Goal: Task Accomplishment & Management: Complete application form

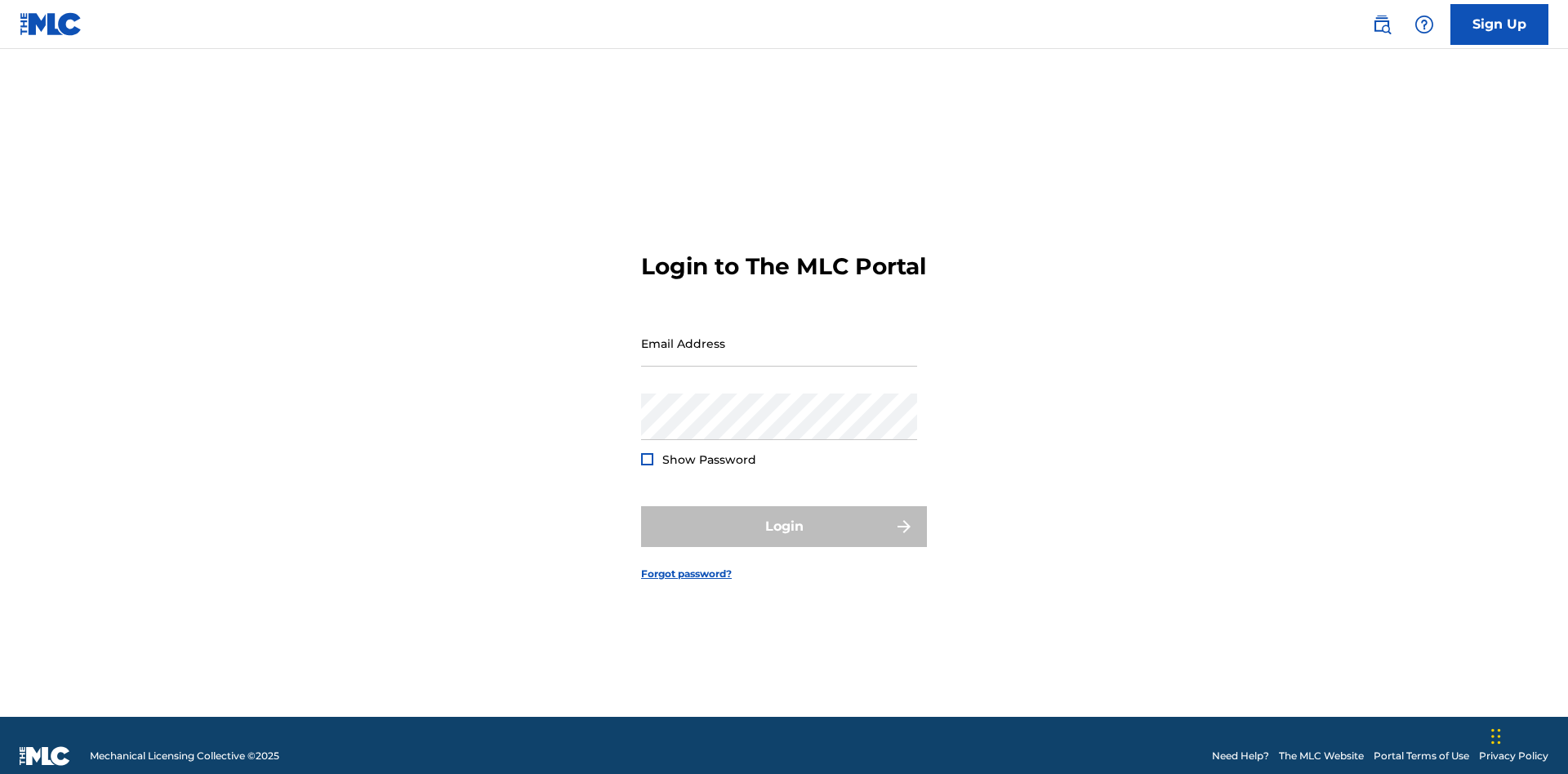
scroll to position [21, 0]
click at [1499, 24] on link "Sign Up" at bounding box center [1499, 24] width 98 height 41
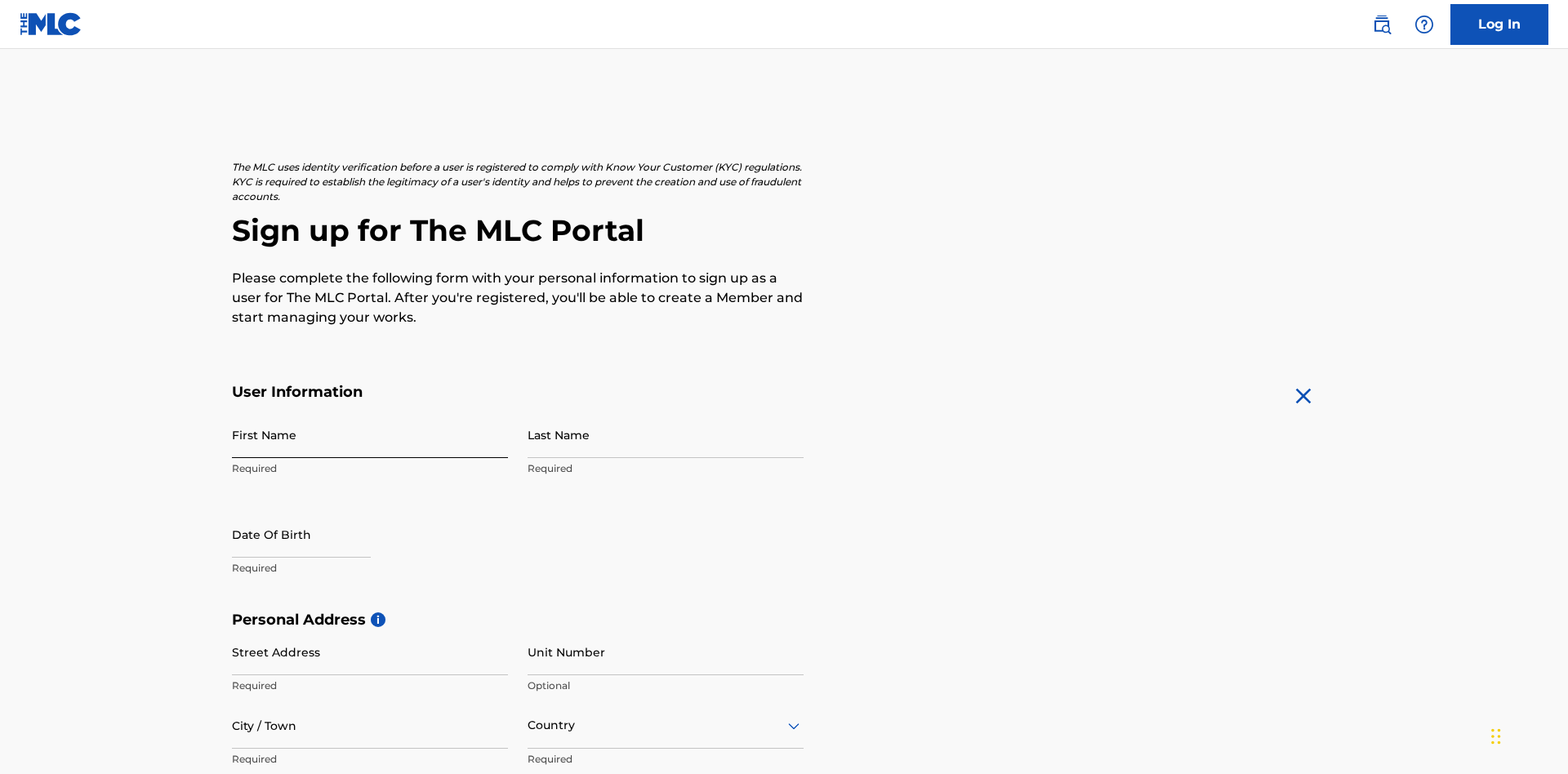
click at [370, 411] on input "First Name" at bounding box center [370, 434] width 276 height 47
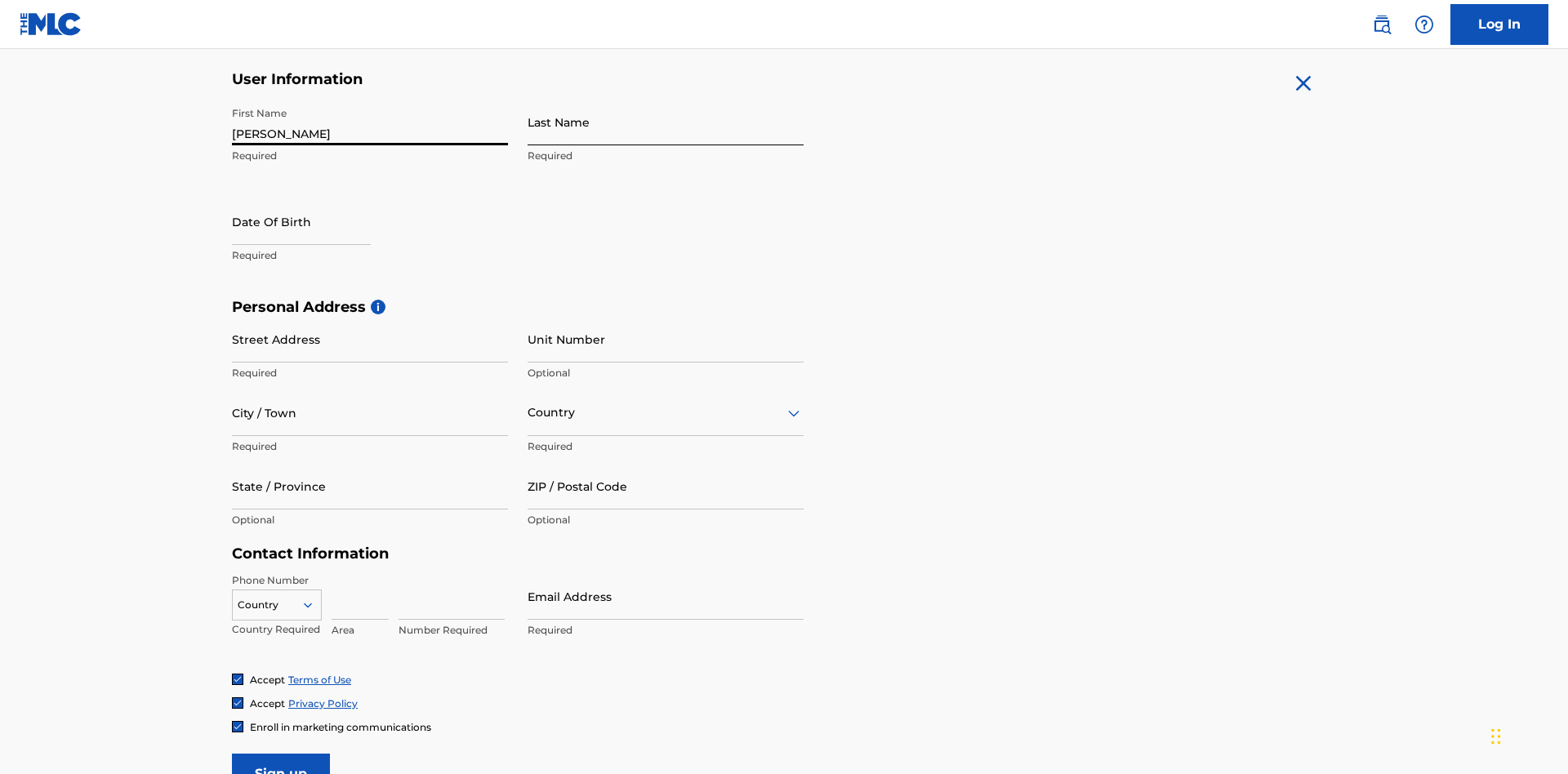
type input "Nicole"
click at [665, 122] on input "Last Name" at bounding box center [665, 122] width 276 height 47
type input "Ribble"
click at [314, 198] on input "text" at bounding box center [302, 221] width 139 height 47
select select "8"
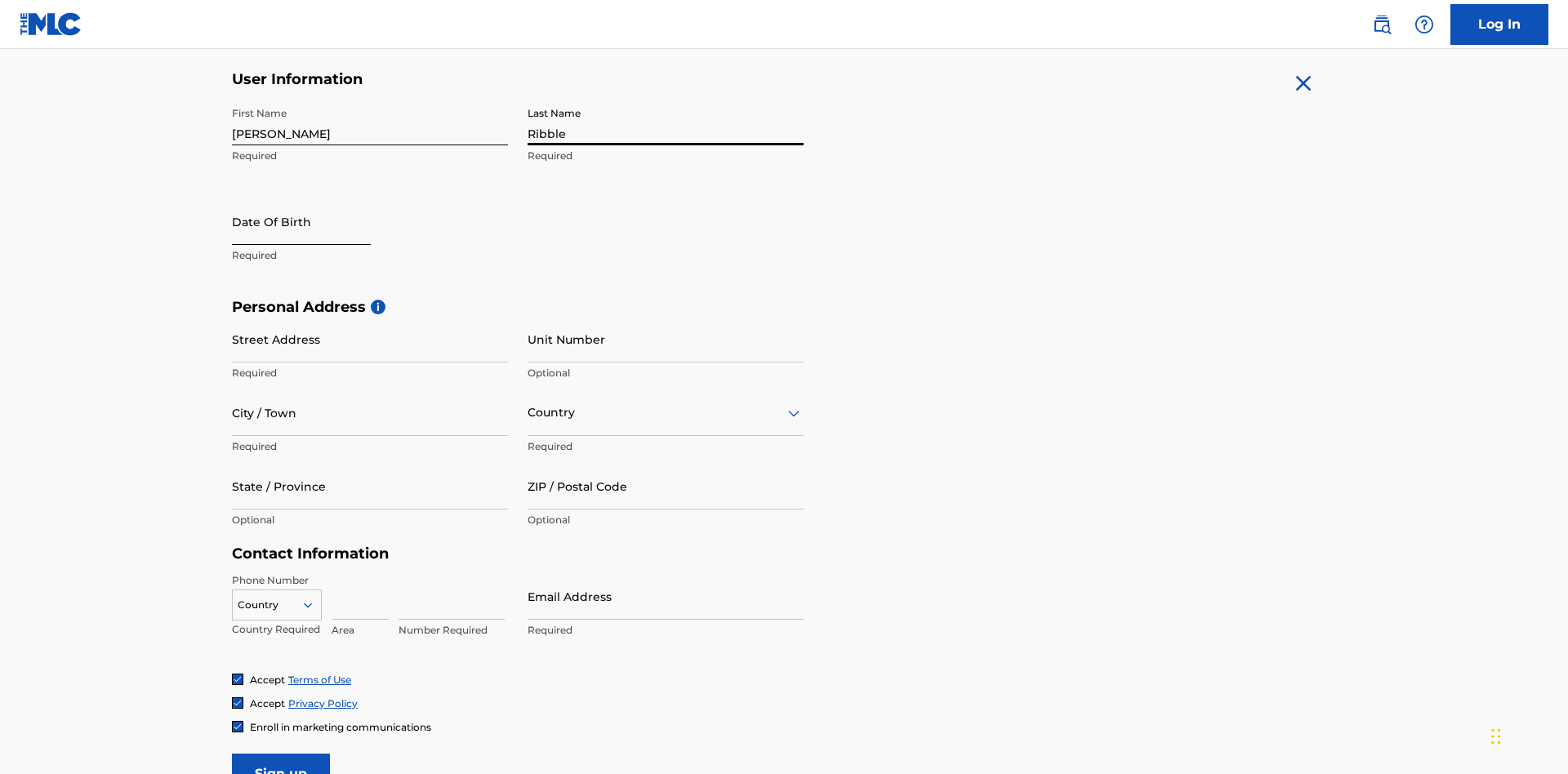
select select "2025"
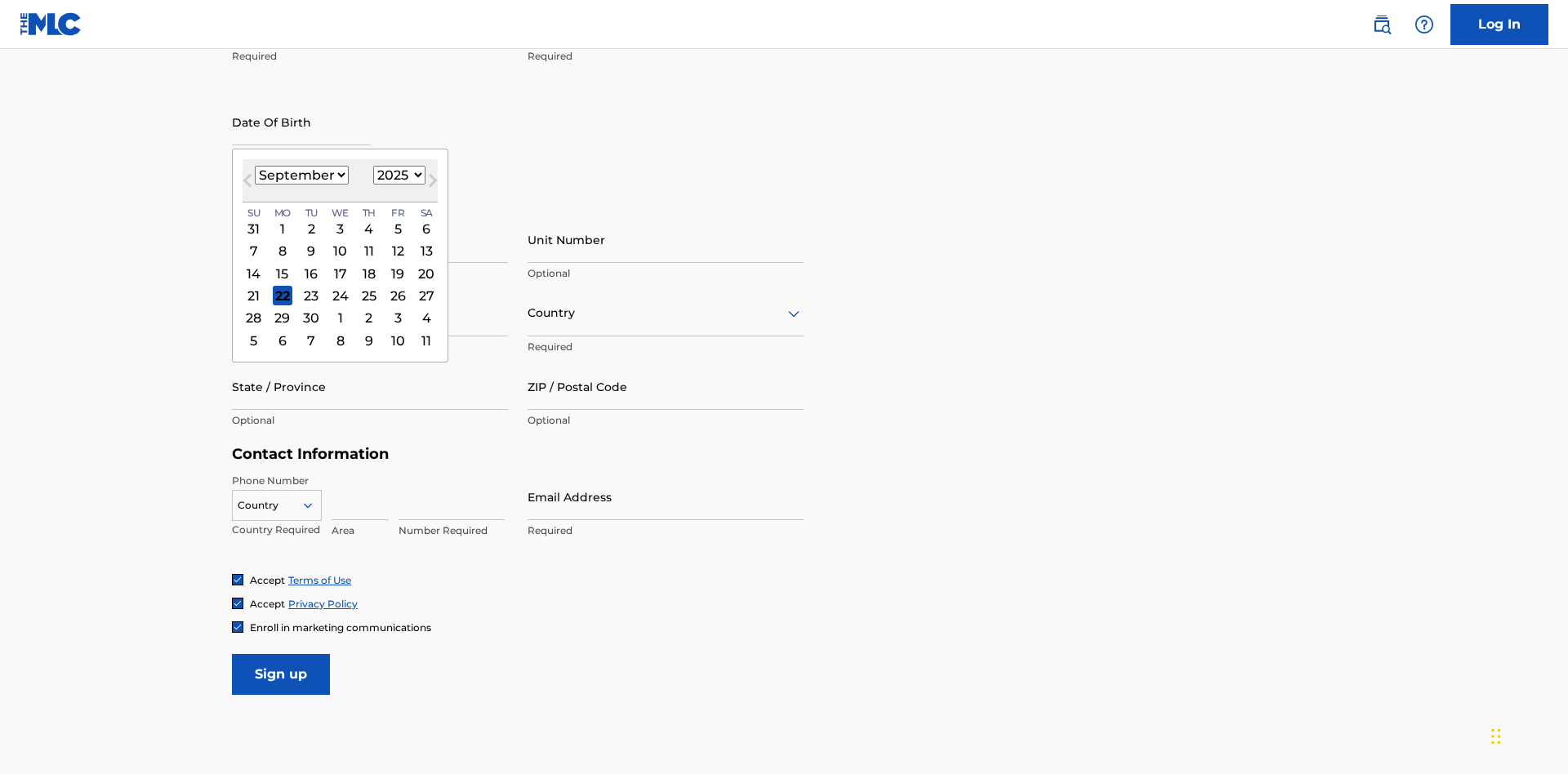
click at [301, 175] on select "January February March April May June July August September October November De…" at bounding box center [302, 175] width 94 height 19
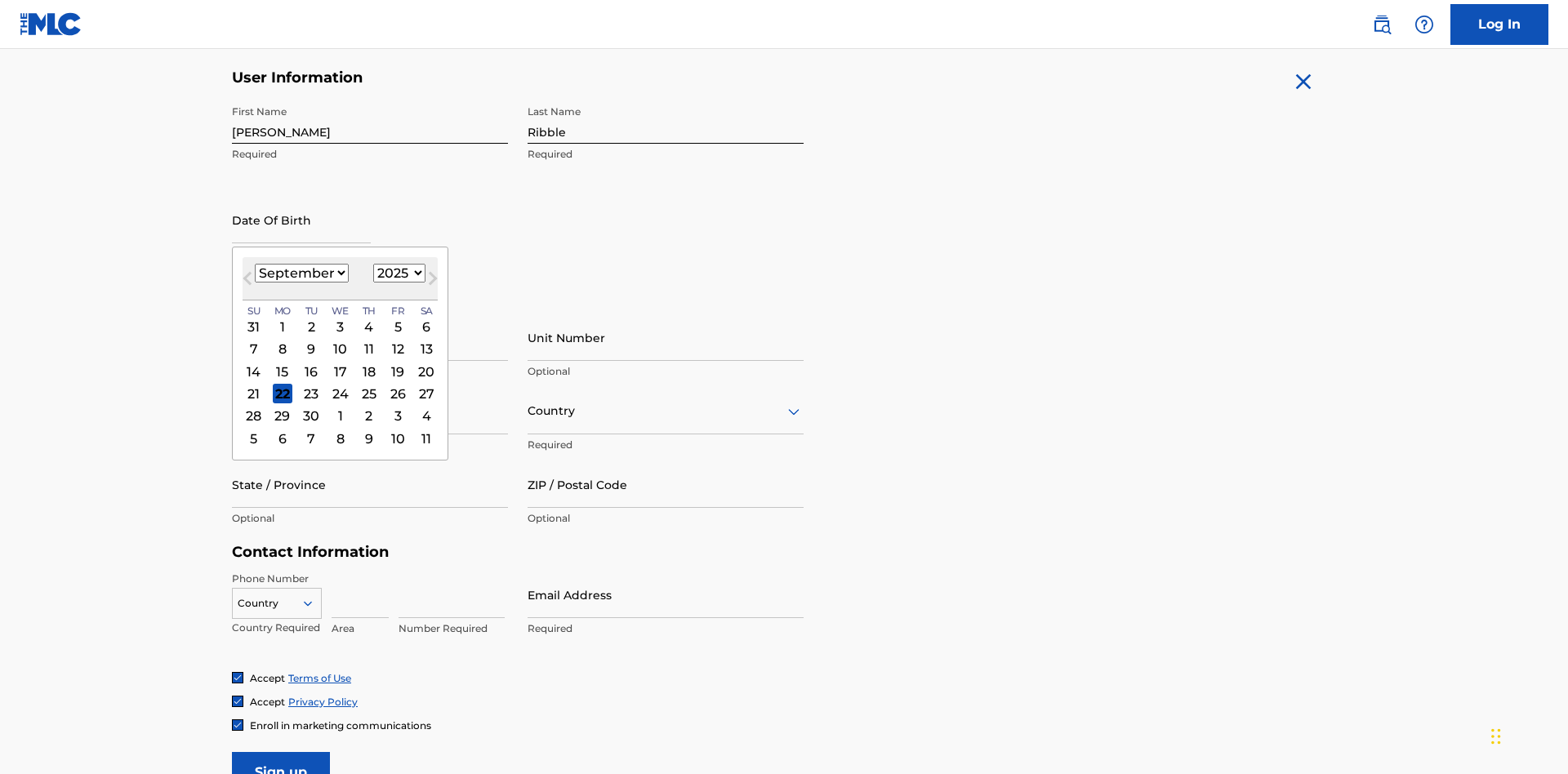
select select "0"
click at [397, 272] on select "1900 1901 1902 1903 1904 1905 1906 1907 1908 1909 1910 1911 1912 1913 1914 1915…" at bounding box center [398, 273] width 52 height 19
select select "1985"
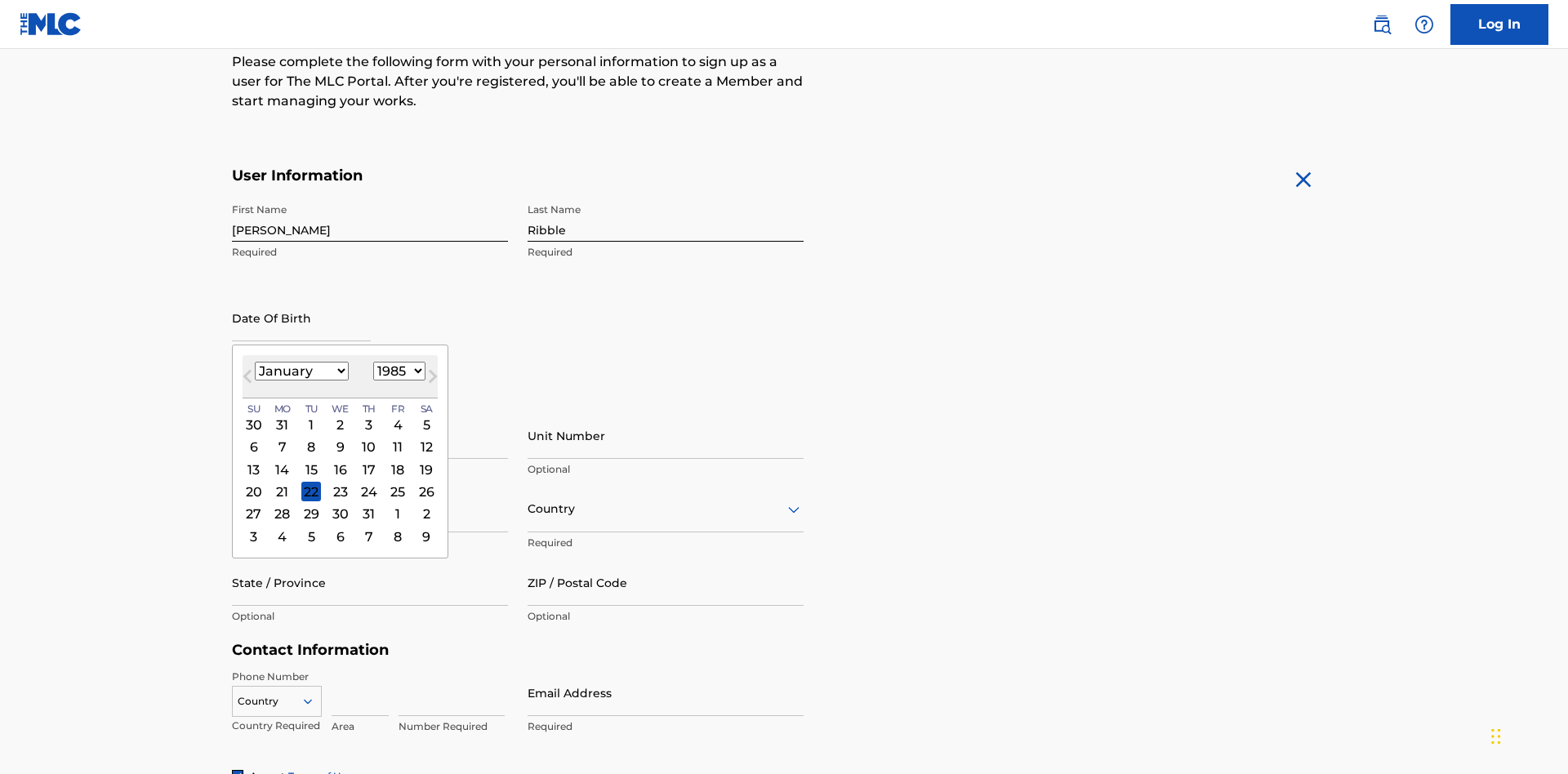
click at [397, 371] on select "1900 1901 1902 1903 1904 1905 1906 1907 1908 1909 1910 1911 1912 1913 1914 1915…" at bounding box center [398, 371] width 52 height 19
click at [311, 438] on div "8" at bounding box center [311, 447] width 19 height 19
type input "January 8 1985"
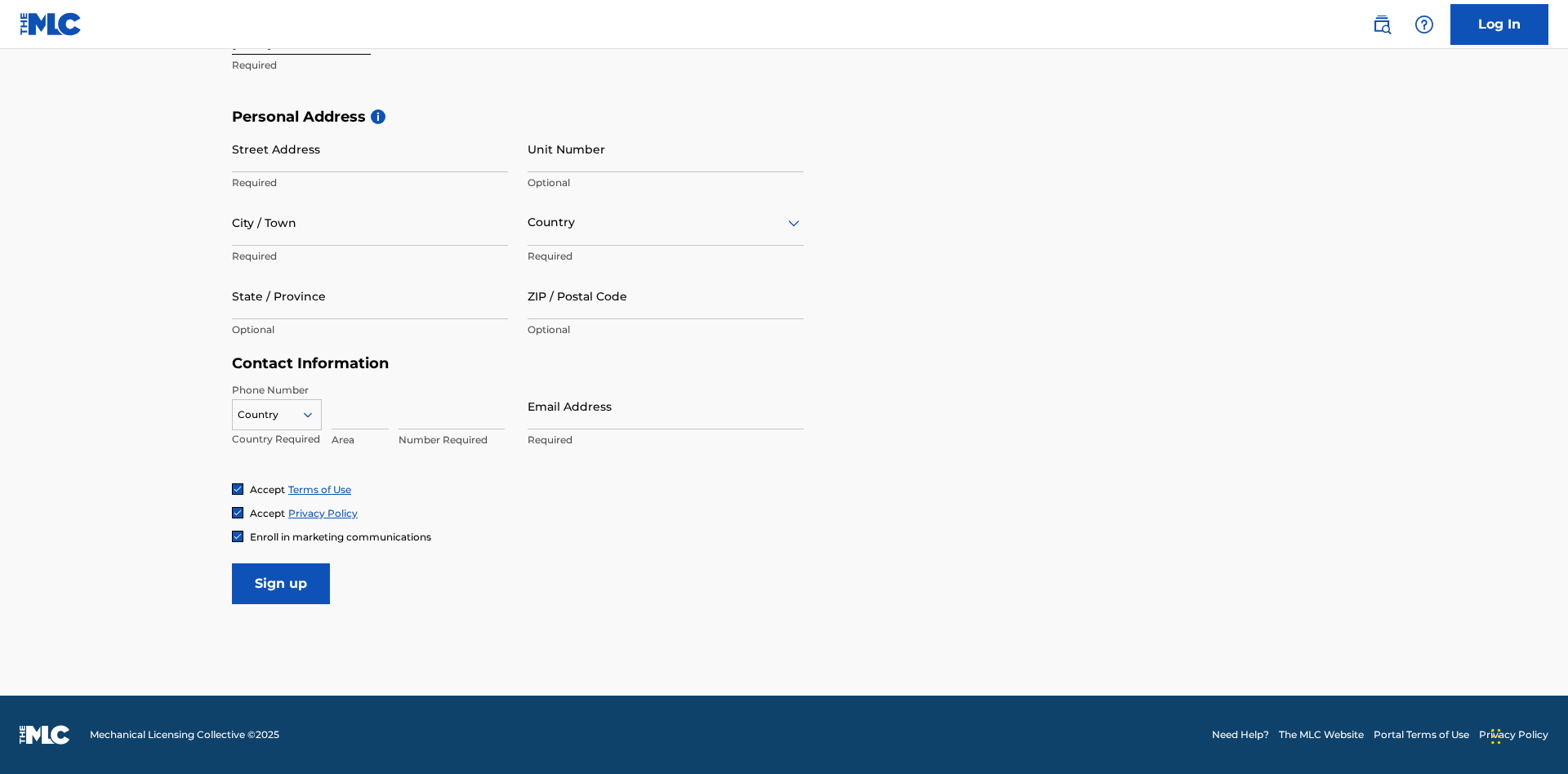
scroll to position [503, 0]
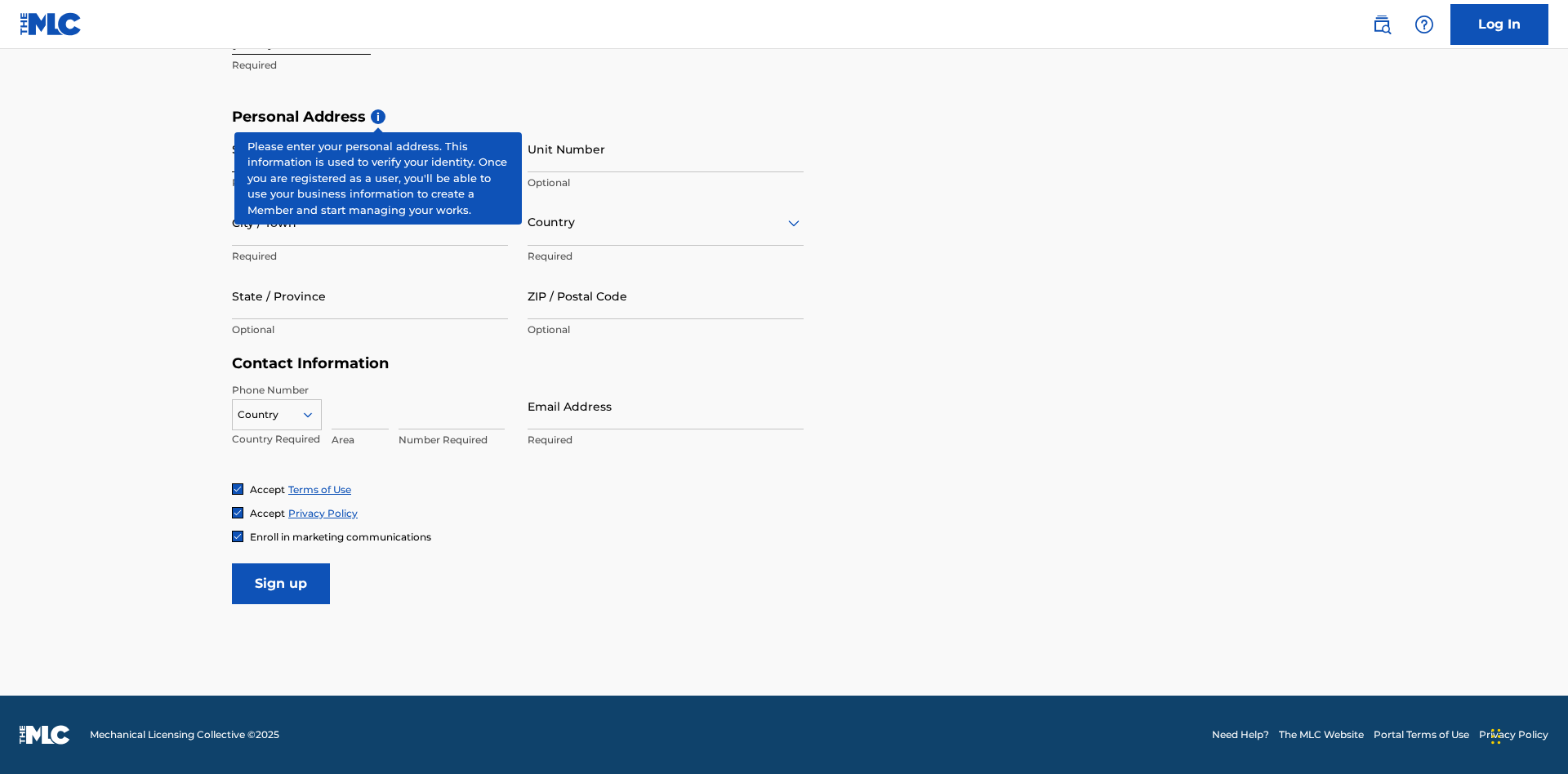
click at [370, 149] on input "Street Address" at bounding box center [370, 149] width 276 height 47
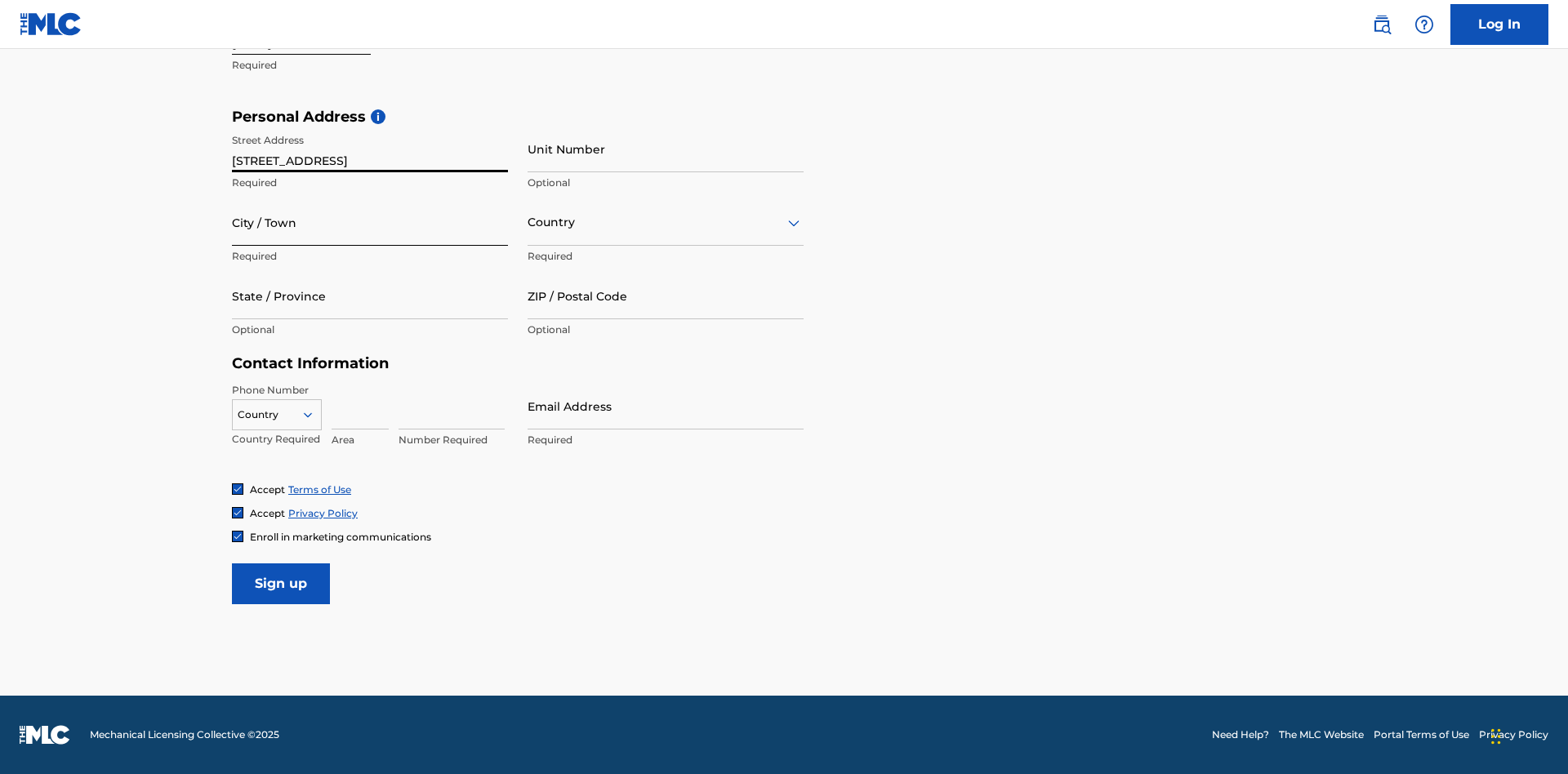
type input "9909 Elks Run Rd"
click at [370, 222] on input "City / Town" at bounding box center [370, 222] width 276 height 47
type input "Roseville"
click at [528, 222] on input "text" at bounding box center [529, 222] width 4 height 17
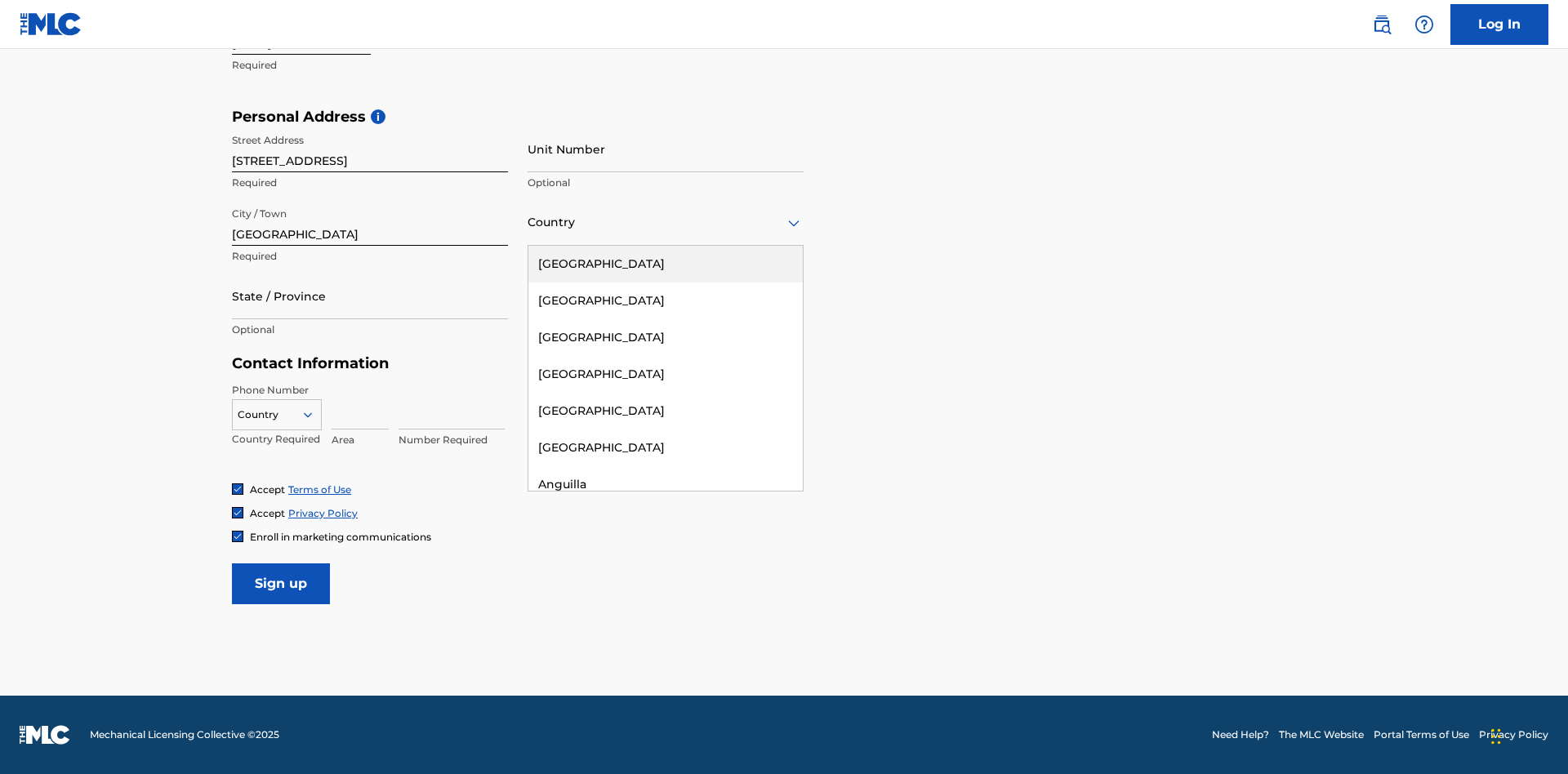
click at [665, 264] on div "United States" at bounding box center [665, 264] width 274 height 37
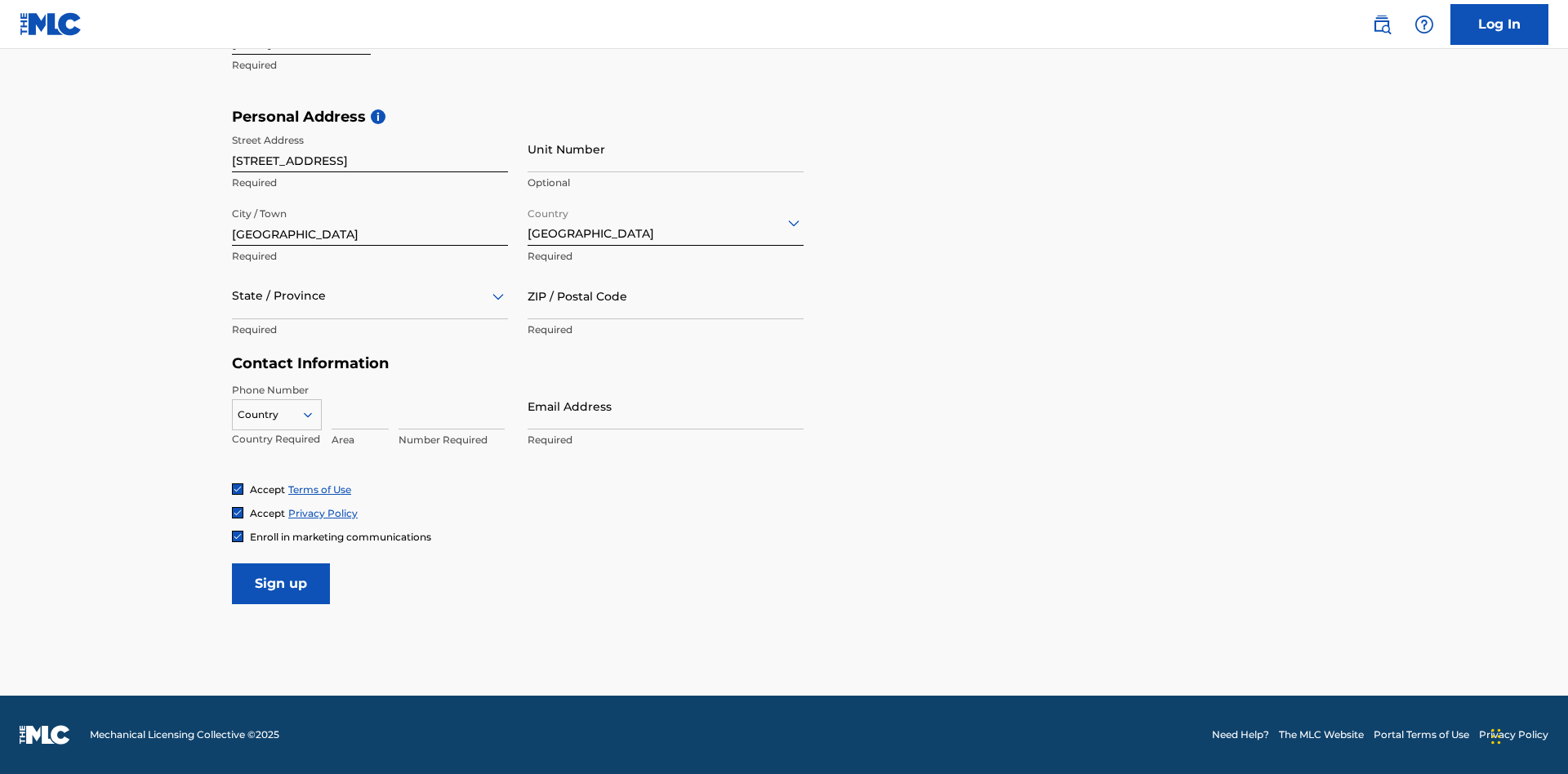
click at [370, 295] on div at bounding box center [370, 296] width 276 height 20
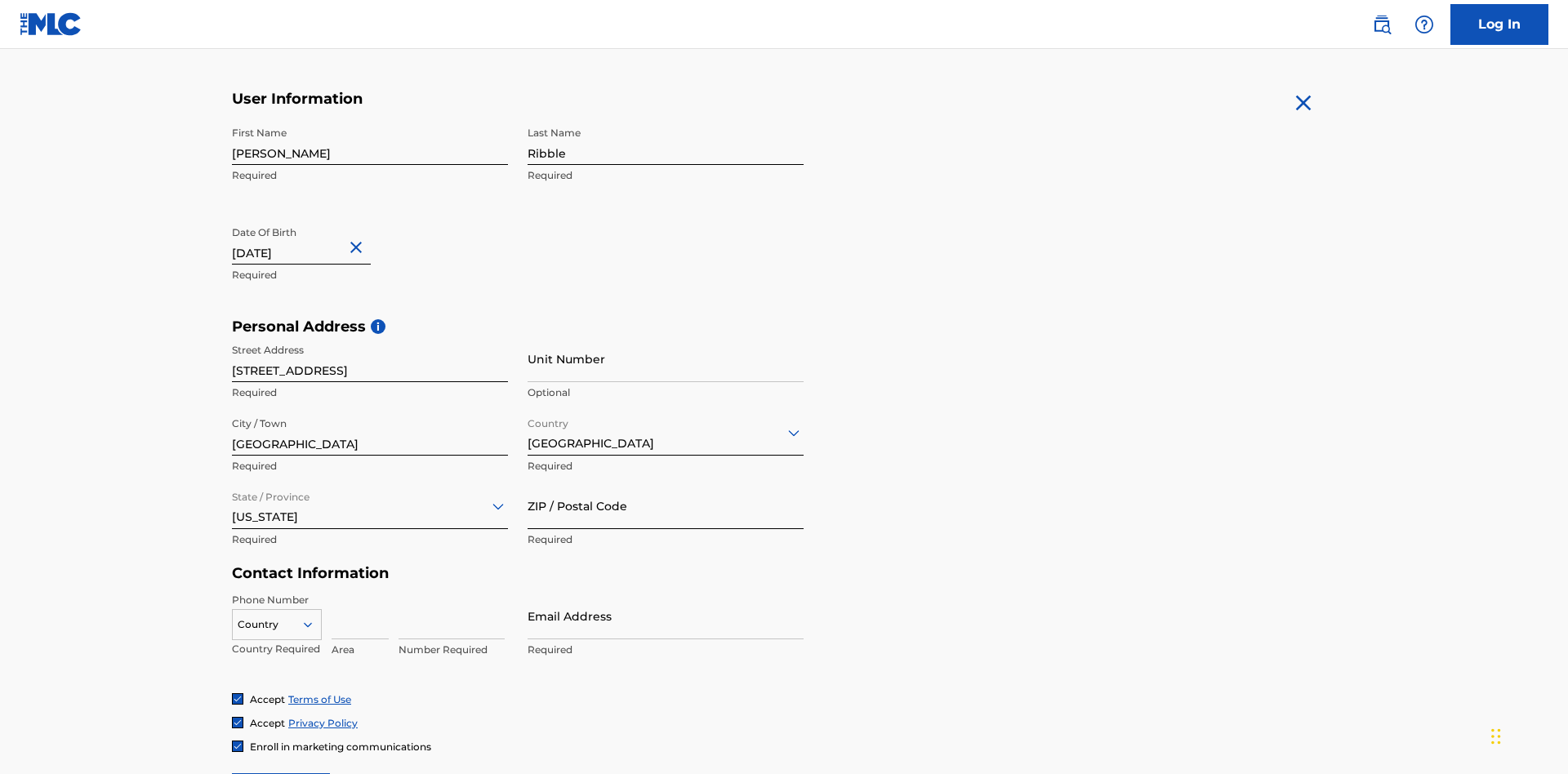
click at [665, 482] on input "ZIP / Postal Code" at bounding box center [665, 505] width 276 height 47
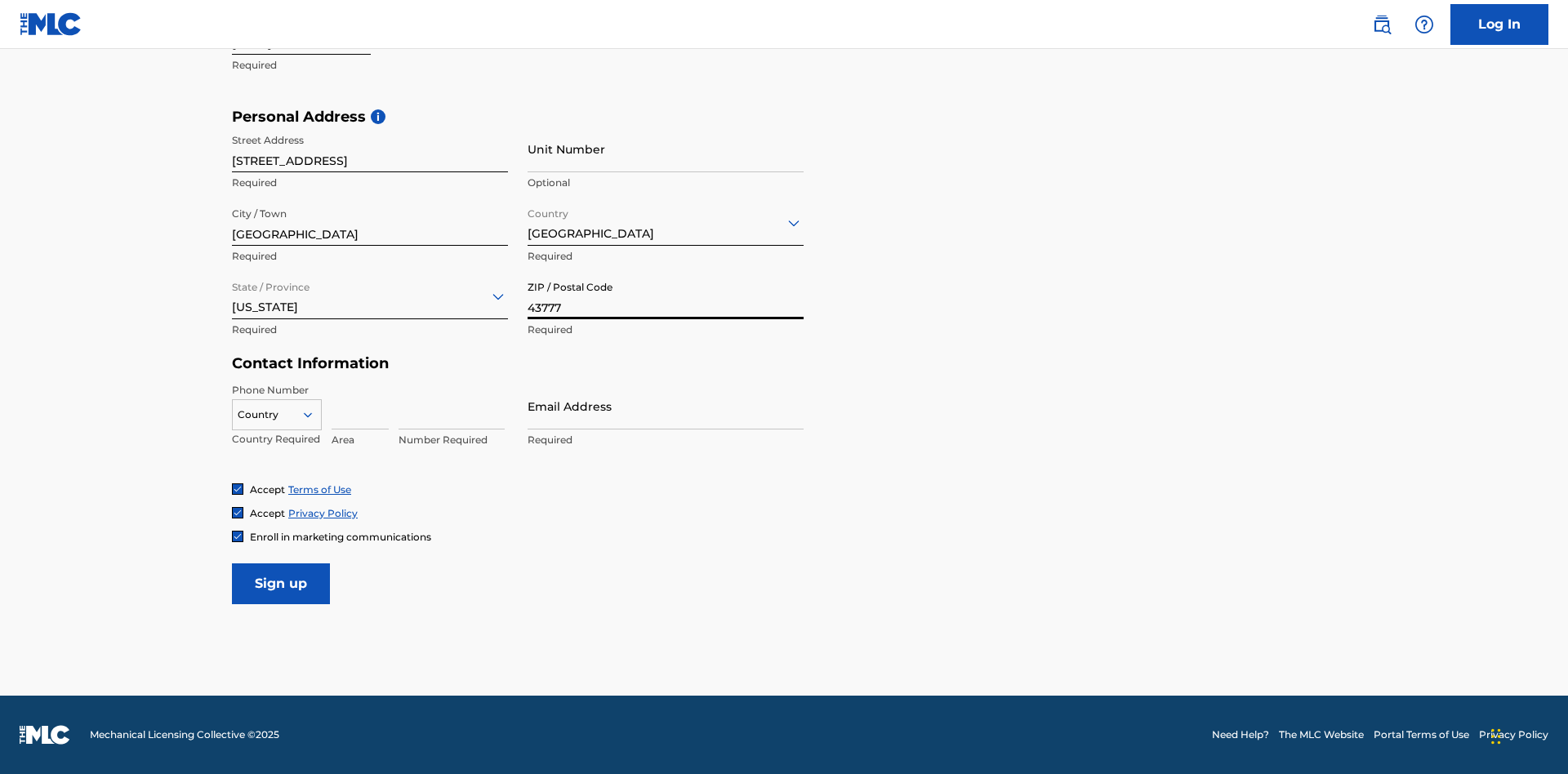
type input "43777"
click at [314, 414] on icon at bounding box center [308, 415] width 15 height 15
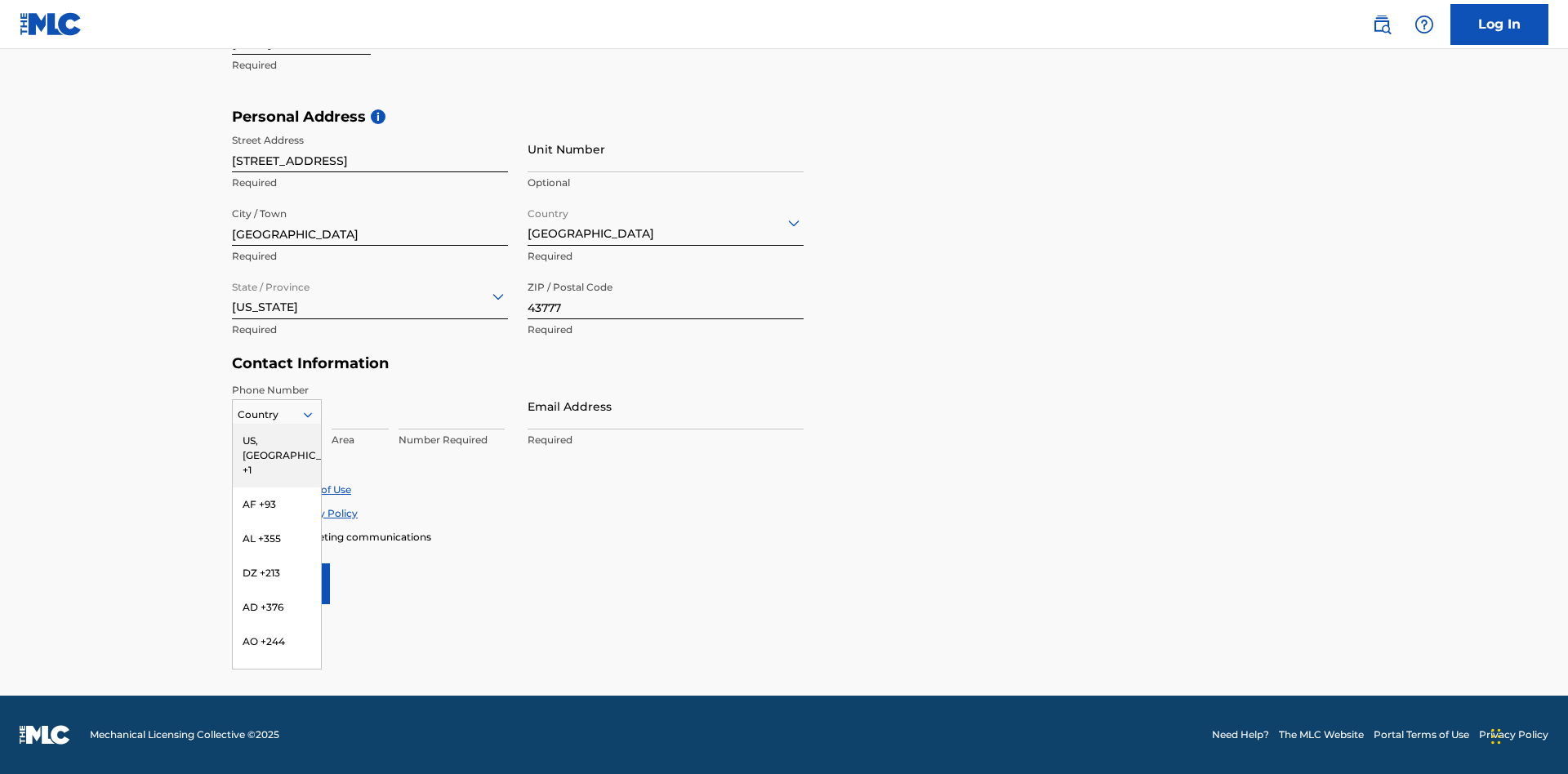
click at [277, 440] on div "US, CA +1" at bounding box center [277, 456] width 89 height 64
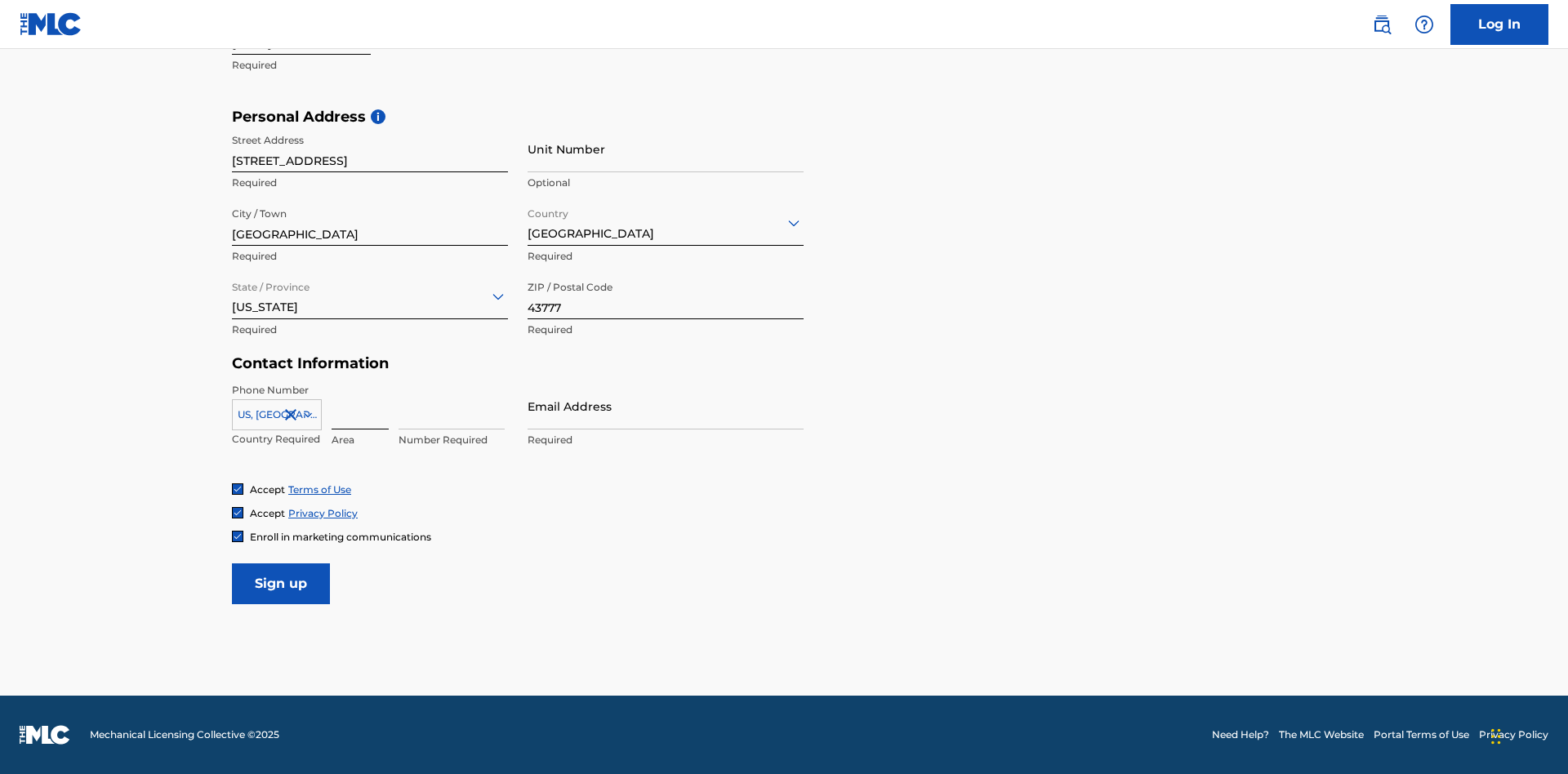
click at [360, 406] on input at bounding box center [360, 406] width 58 height 47
type input "740"
click at [451, 406] on input at bounding box center [451, 406] width 106 height 47
type input "8086351"
click at [665, 406] on input "Email Address" at bounding box center [665, 406] width 276 height 47
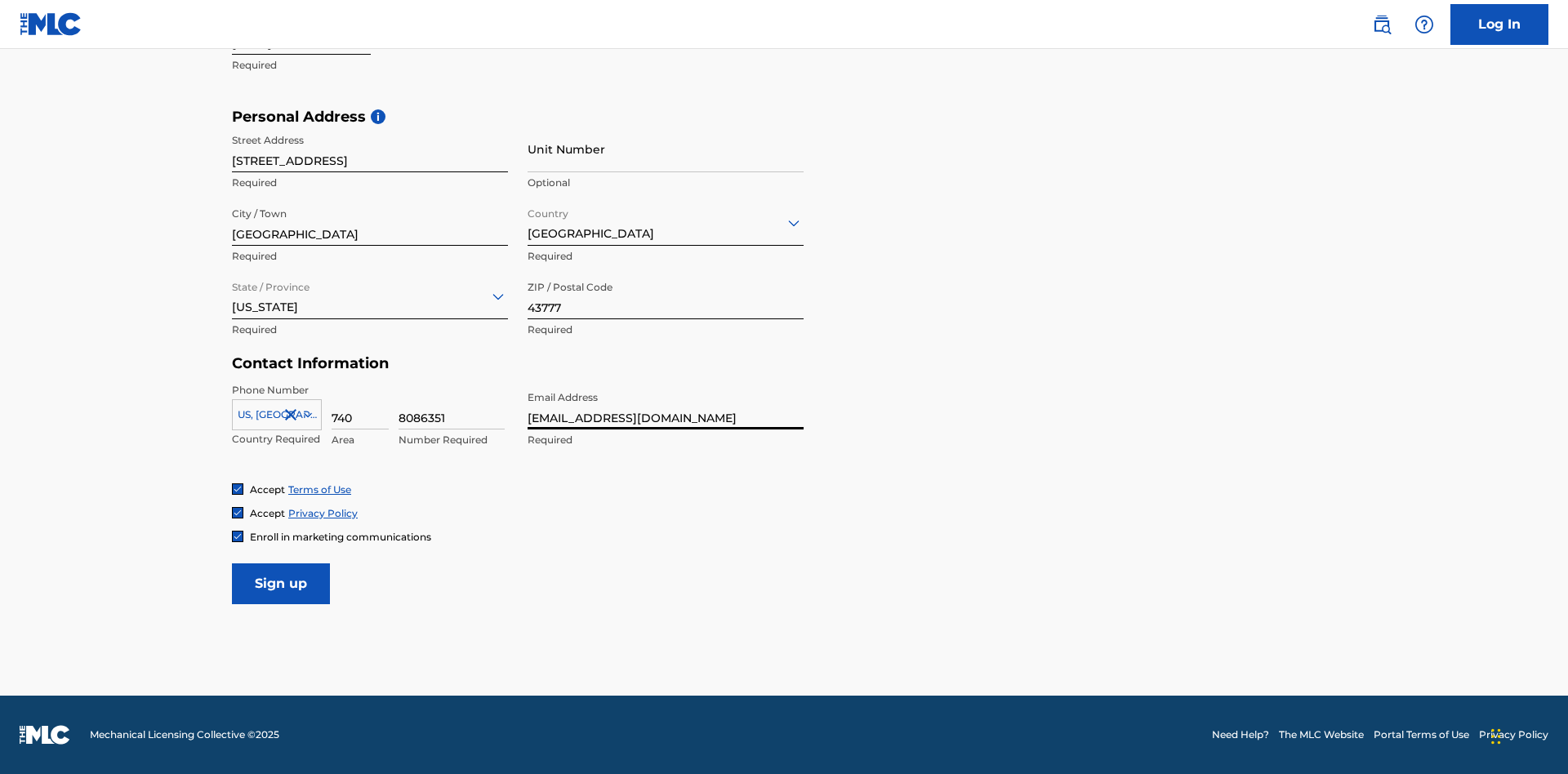
scroll to position [0, 38]
type input "[EMAIL_ADDRESS][DOMAIN_NAME]"
click at [281, 583] on input "Sign up" at bounding box center [281, 584] width 98 height 41
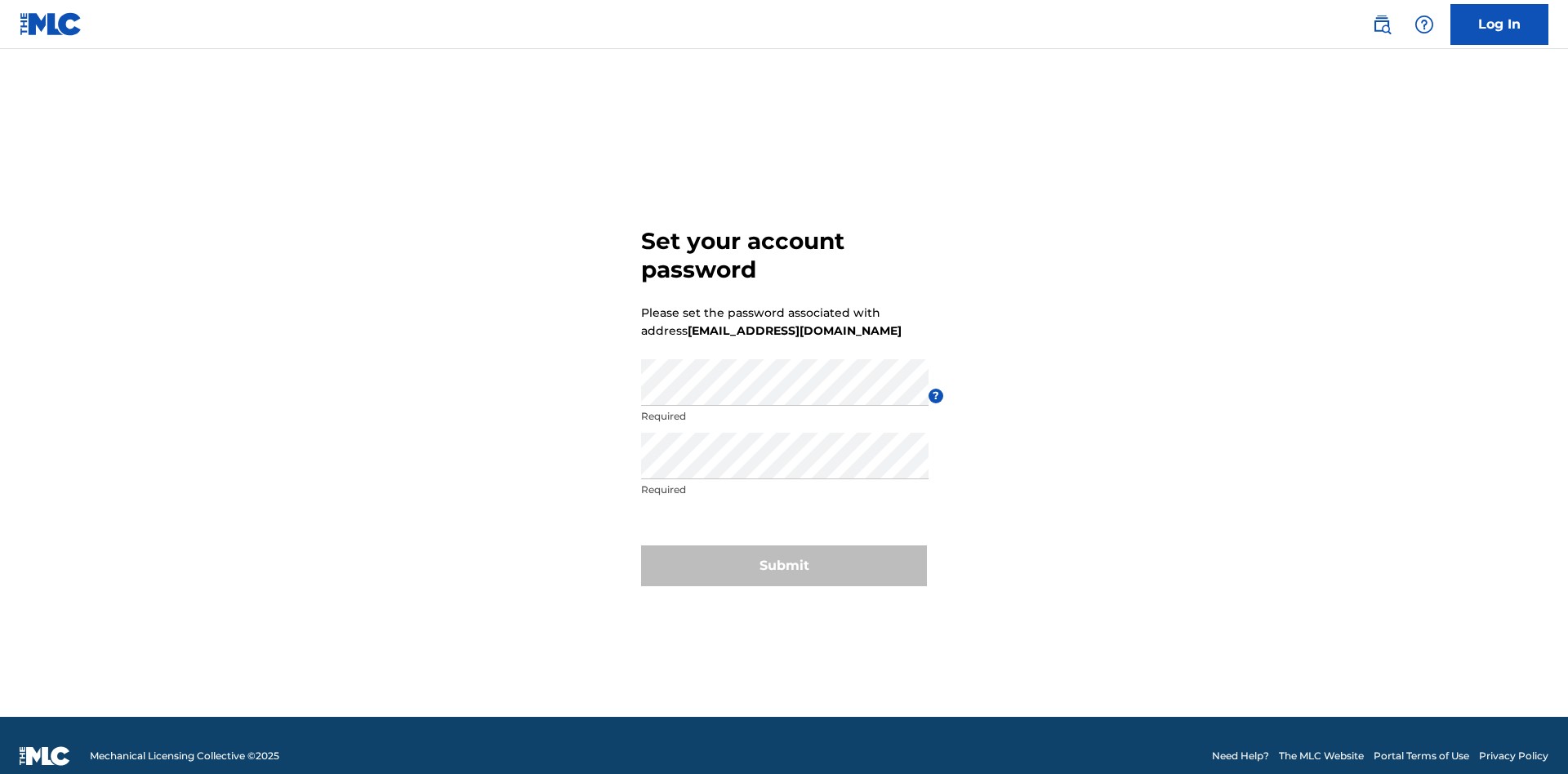
scroll to position [21, 0]
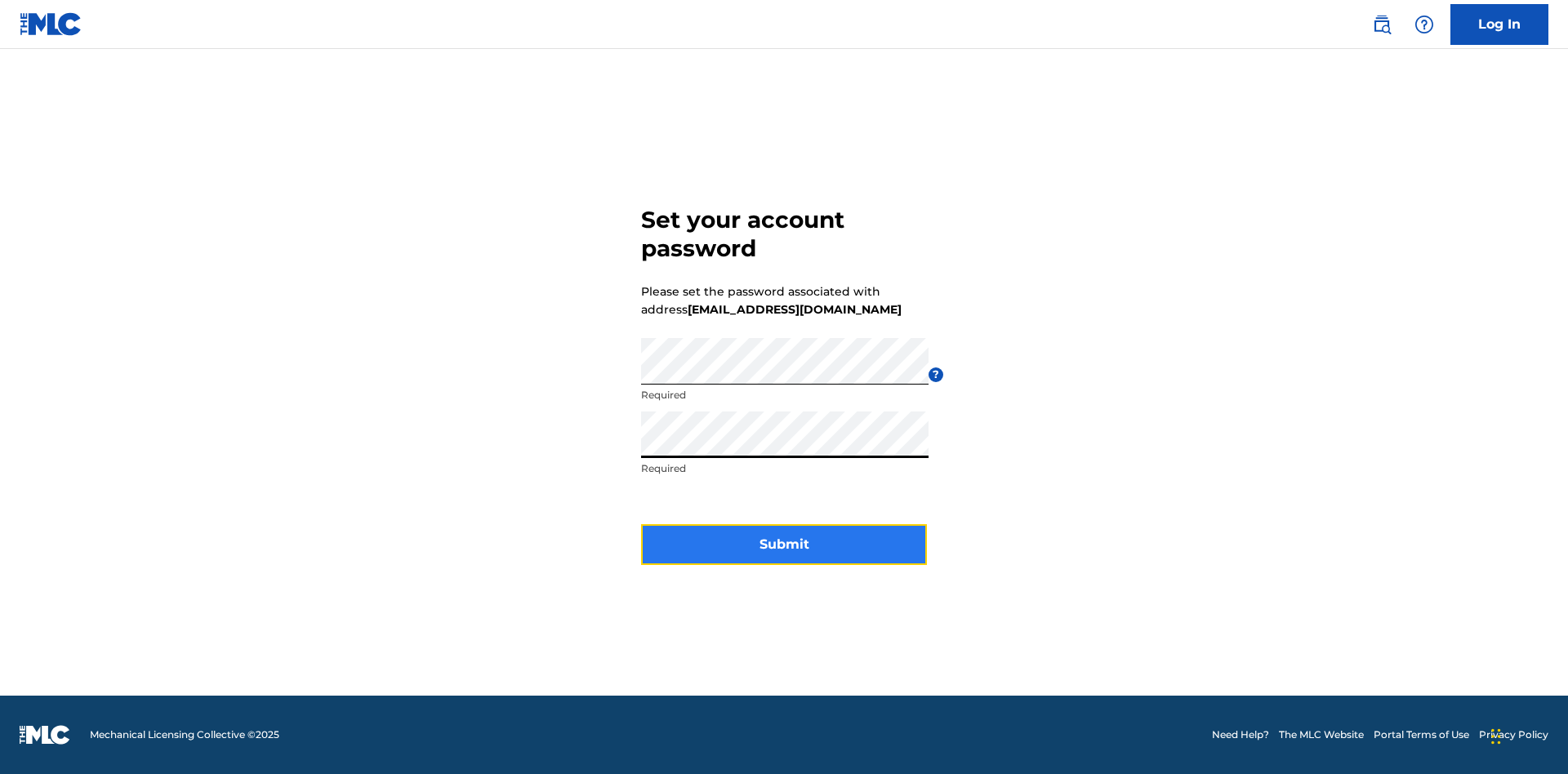
click at [784, 555] on button "Submit" at bounding box center [783, 545] width 286 height 41
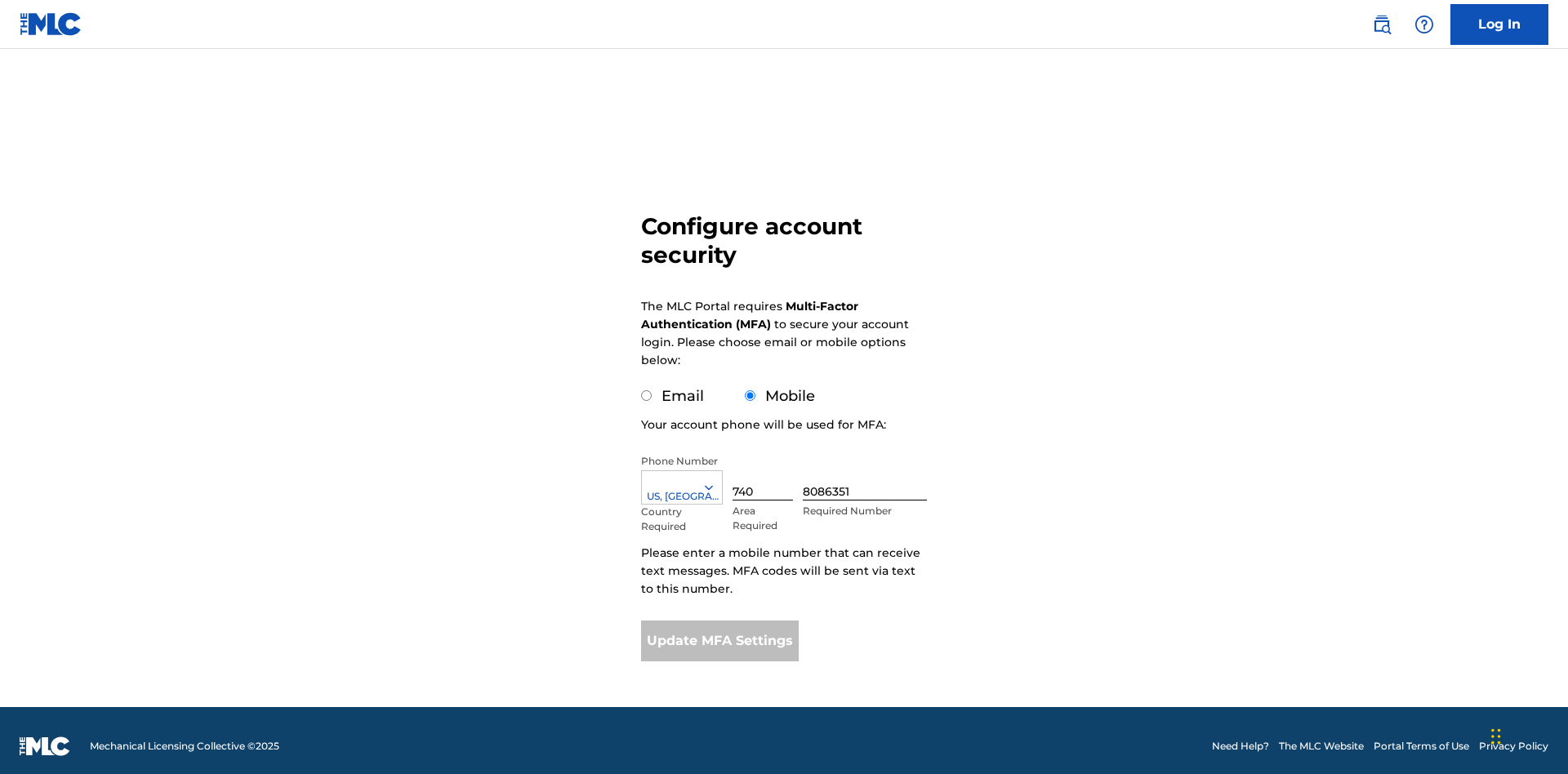
click at [647, 390] on input "Email" at bounding box center [646, 396] width 11 height 11
radio input "true"
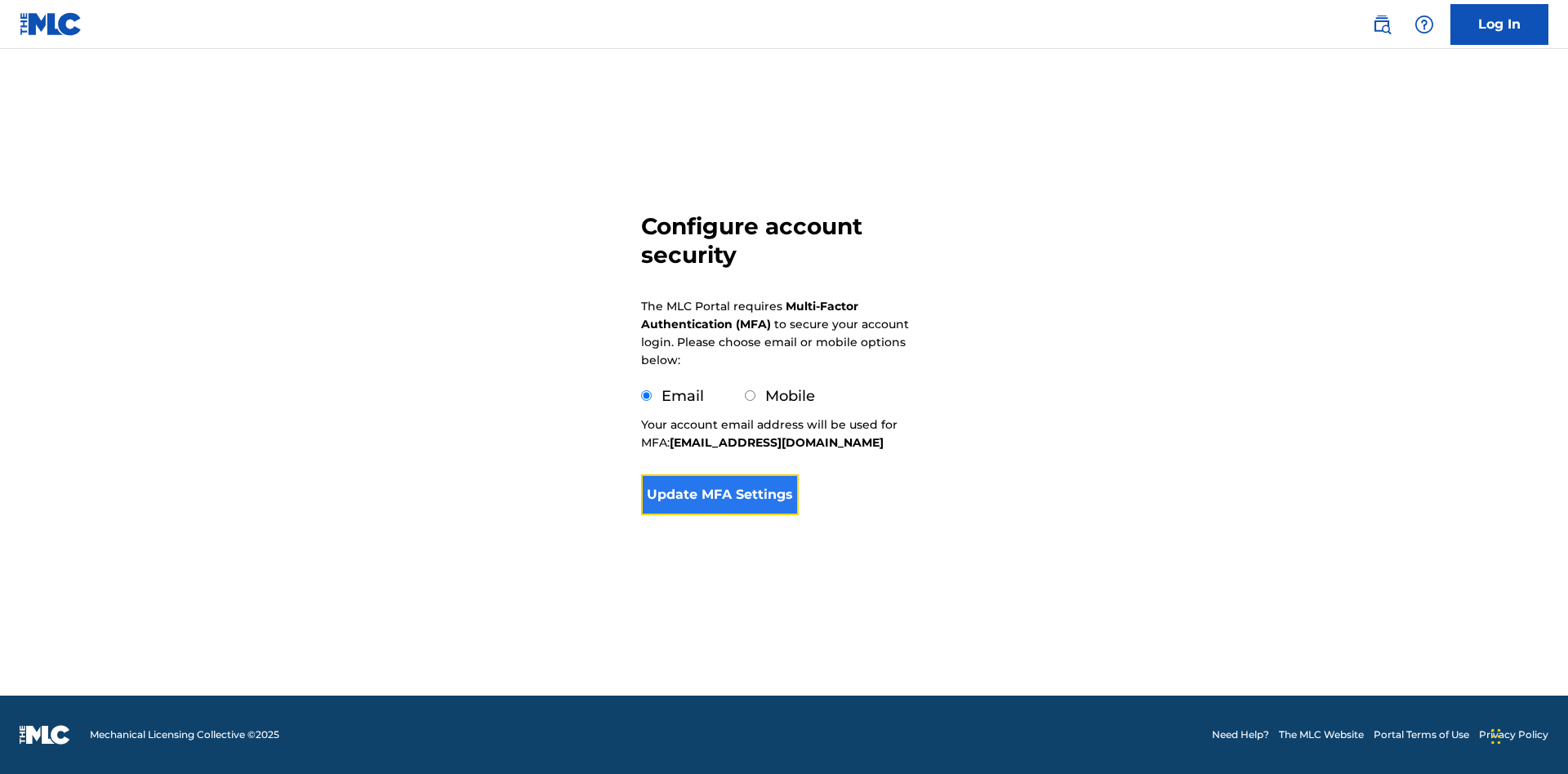
click at [719, 515] on button "Update MFA Settings" at bounding box center [719, 494] width 157 height 41
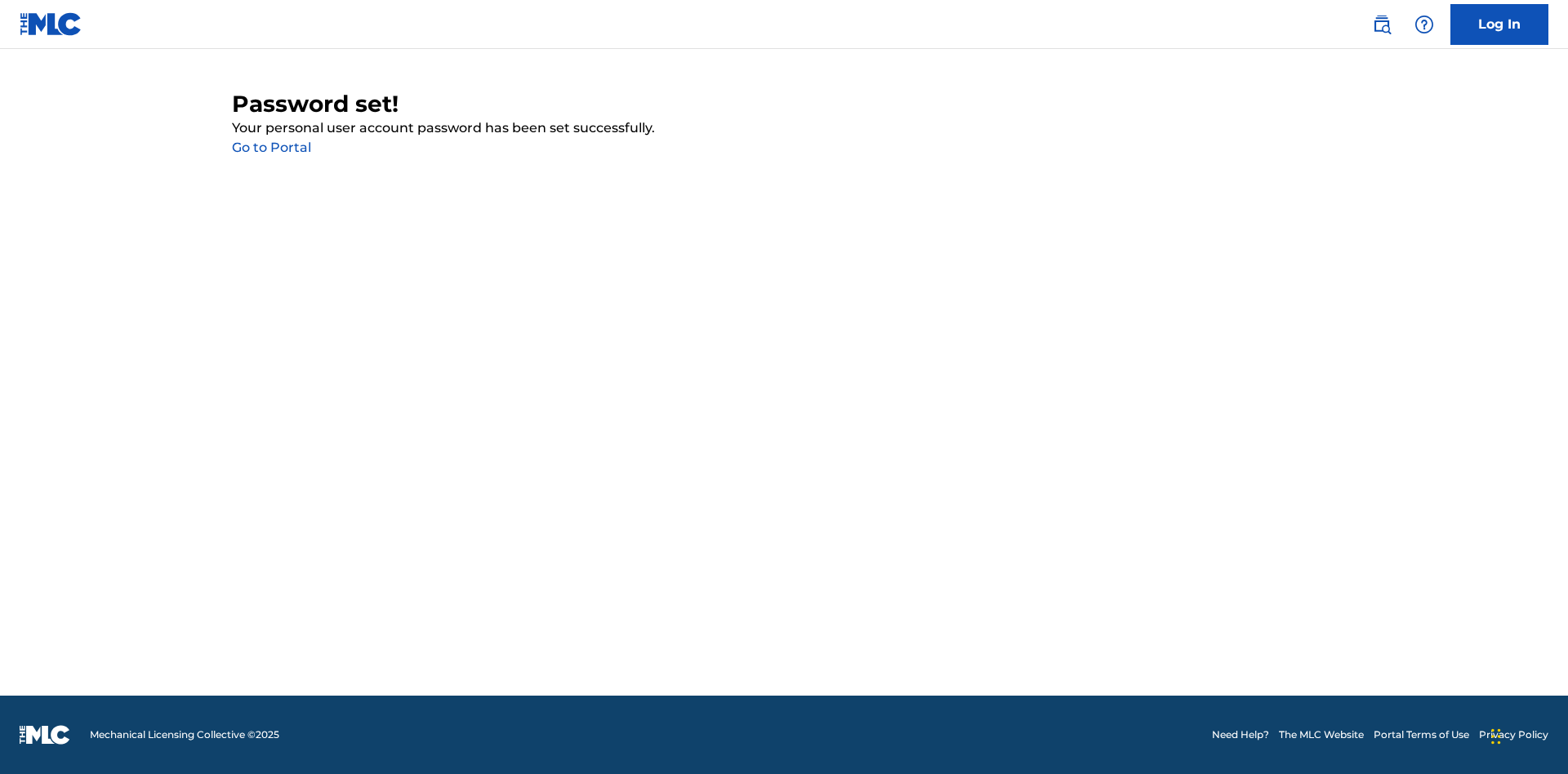
click at [271, 148] on link "Go to Portal" at bounding box center [271, 147] width 79 height 16
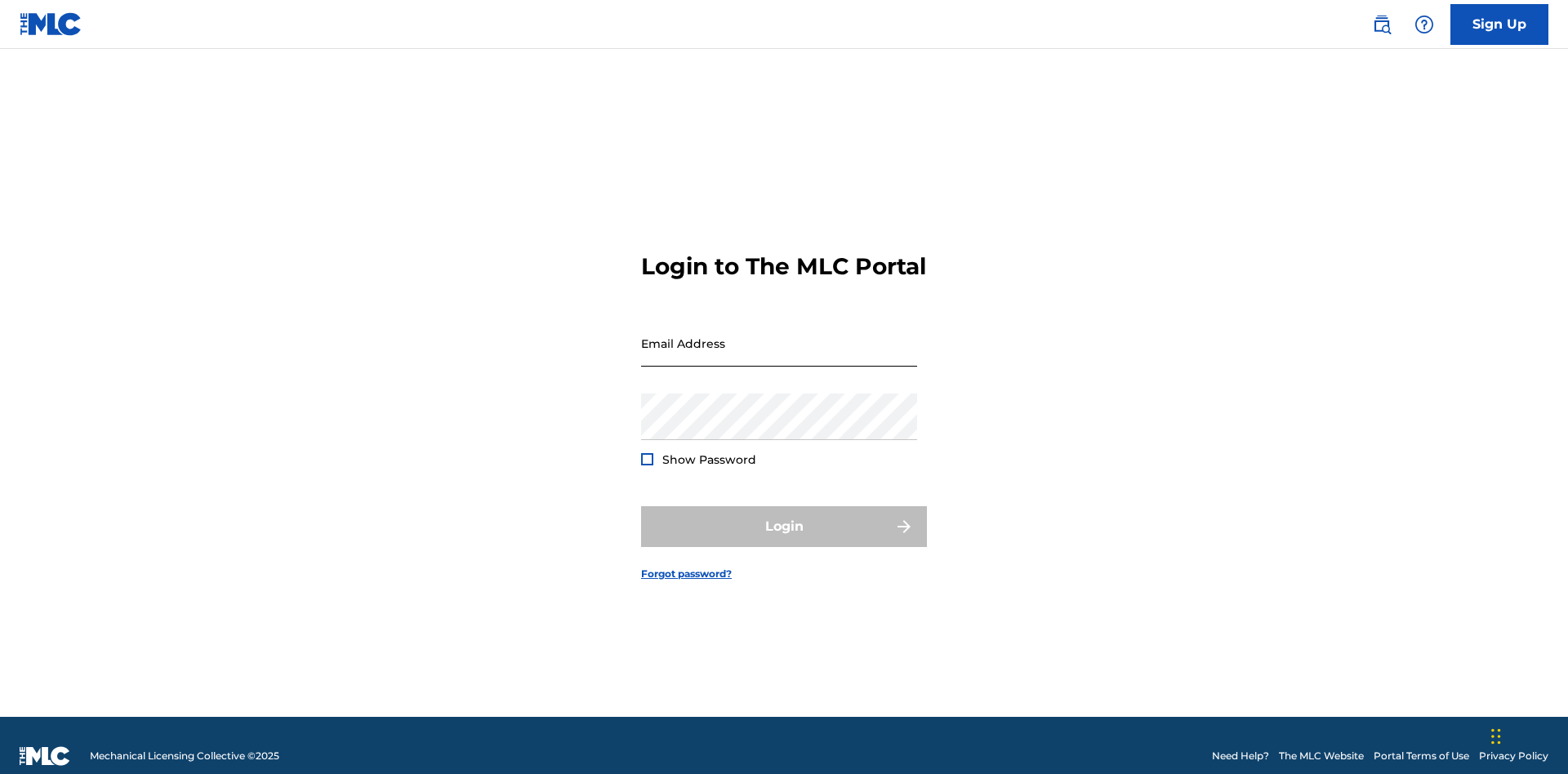
click at [779, 335] on input "Email Address" at bounding box center [779, 343] width 276 height 47
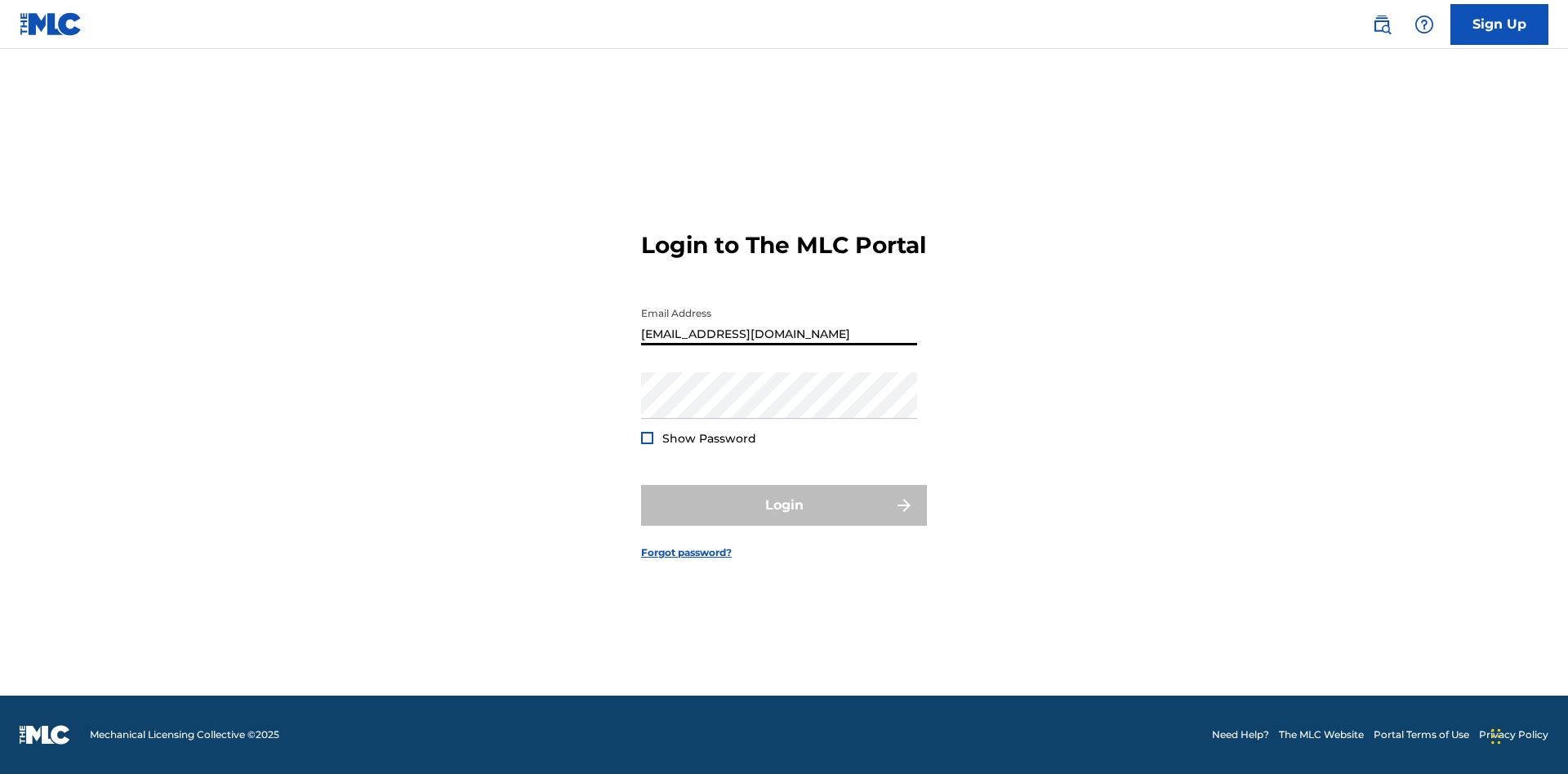
type input "c4c78f9c-674e-4c75-a224-3272a64c761f@mailslurp.biz"
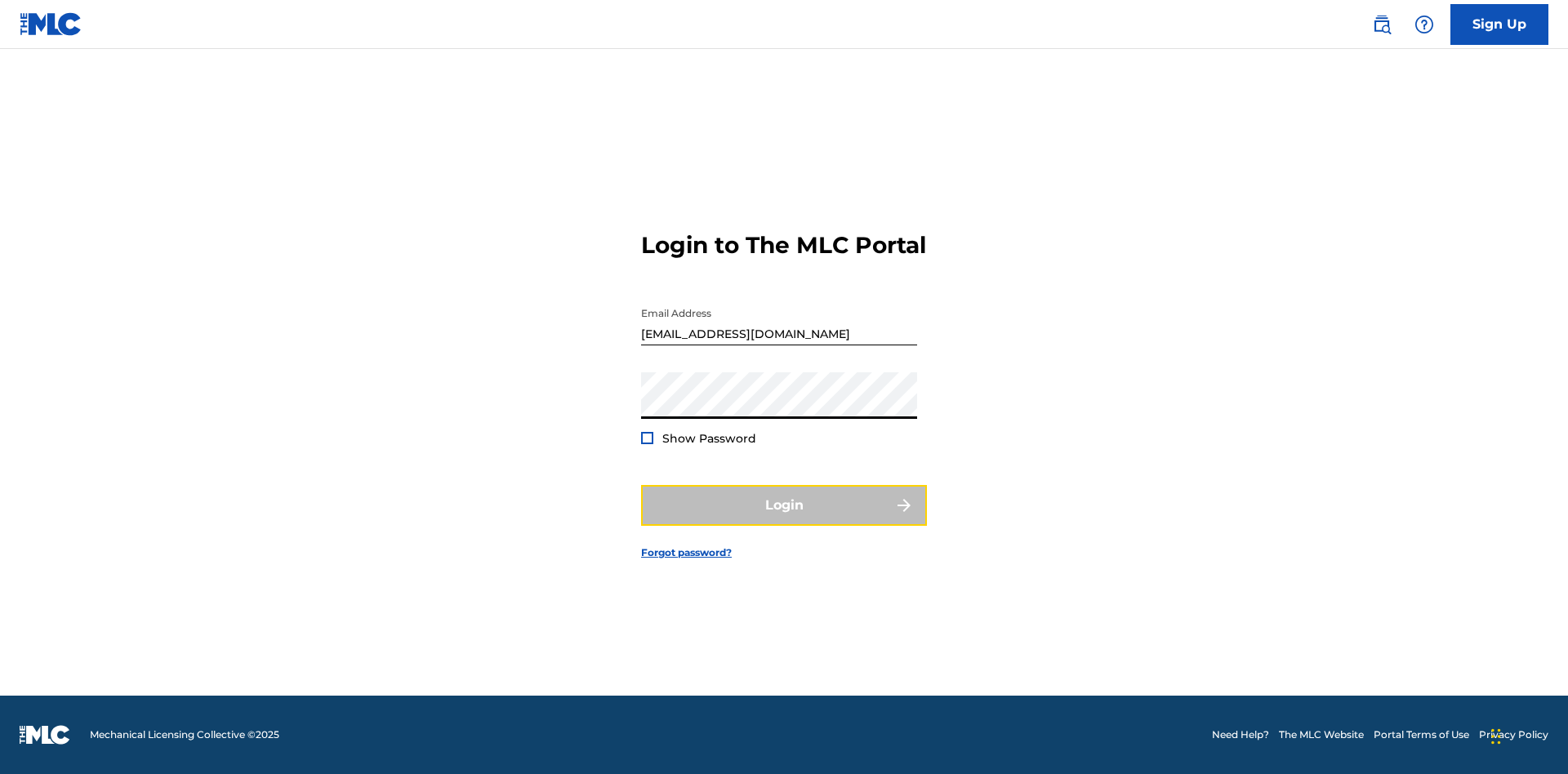
click at [784, 519] on button "Login" at bounding box center [783, 505] width 286 height 41
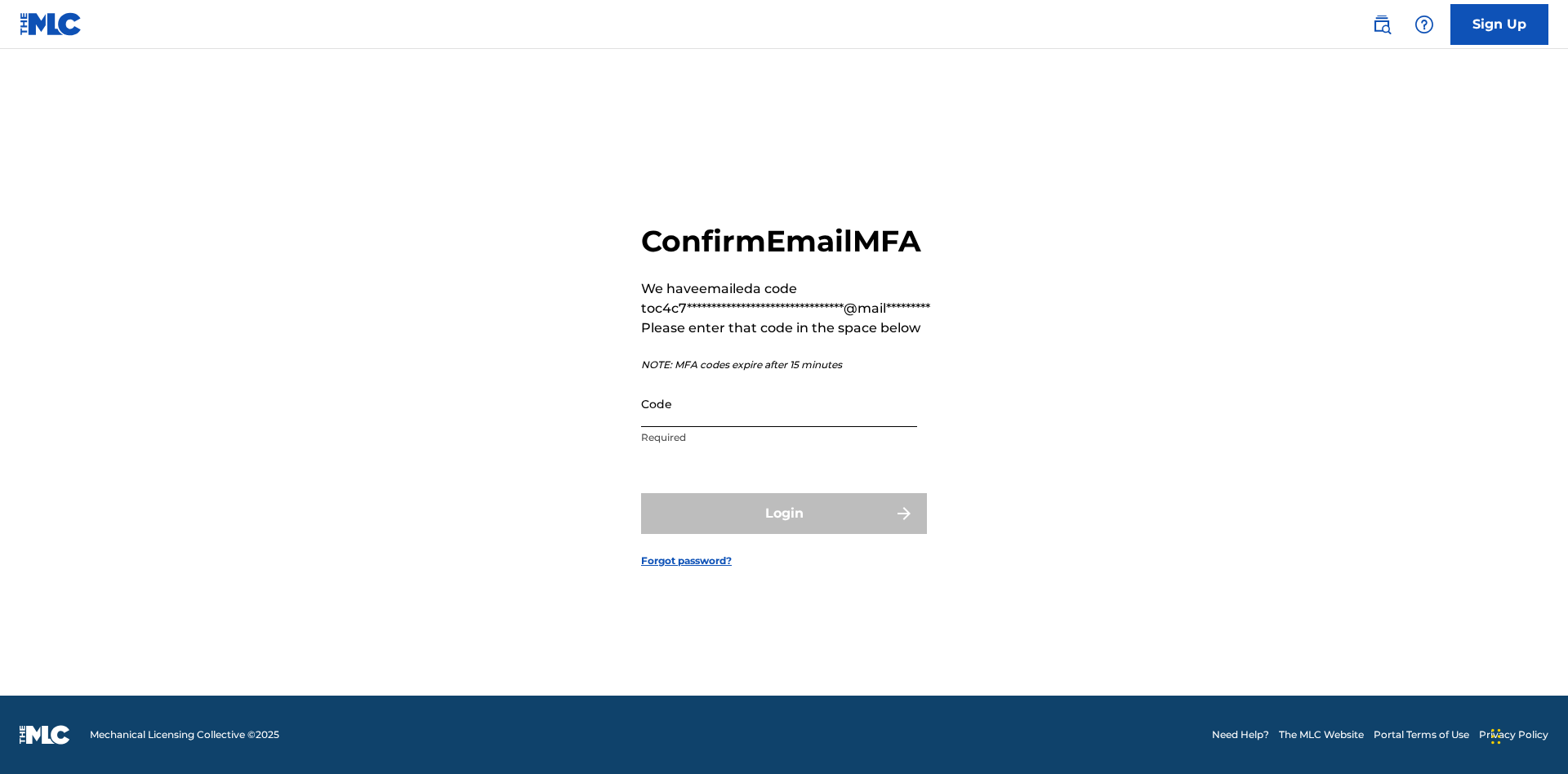
click at [779, 403] on input "Code" at bounding box center [779, 403] width 276 height 47
type input "372001"
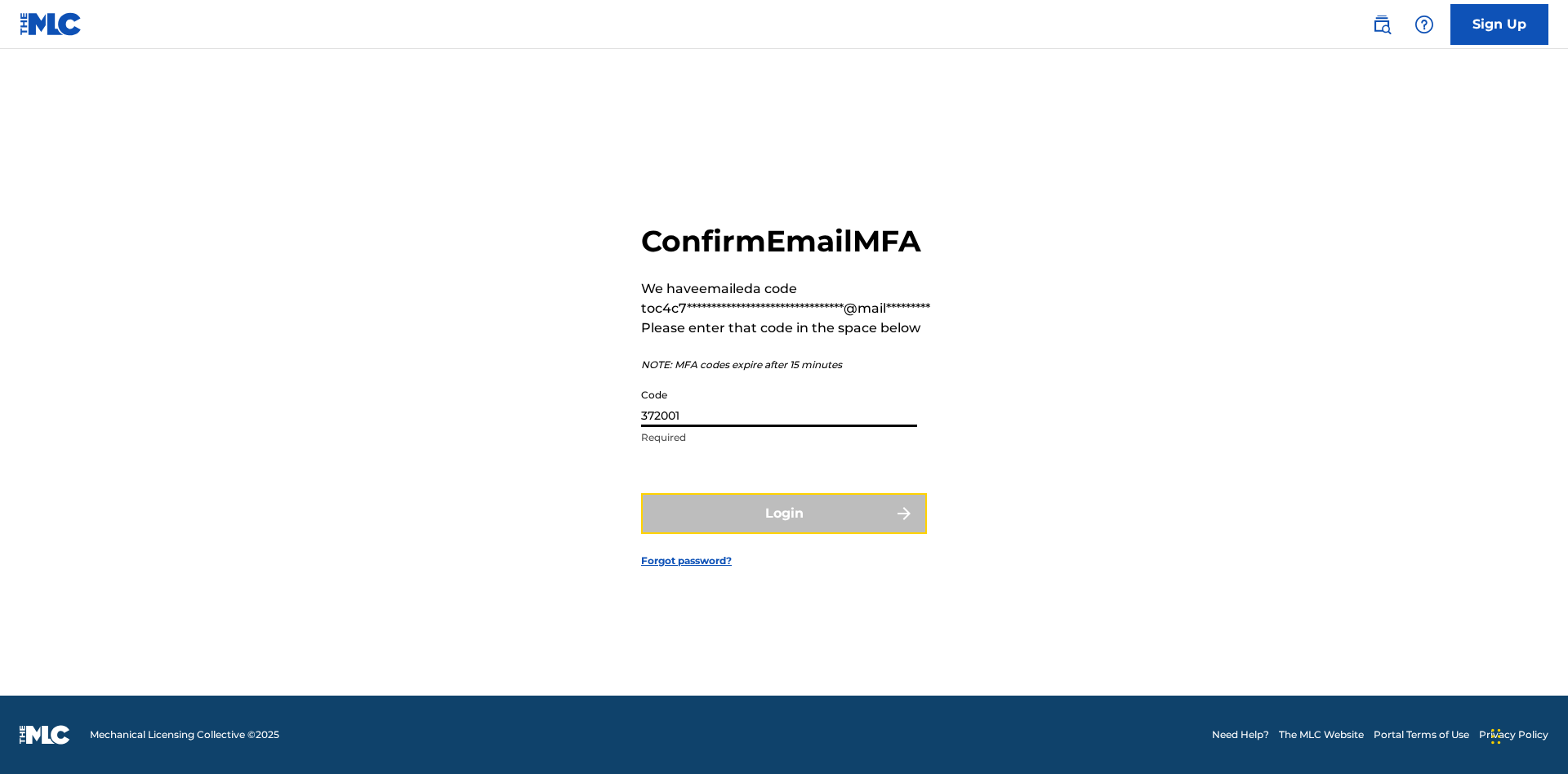
click at [784, 513] on button "Login" at bounding box center [783, 514] width 286 height 41
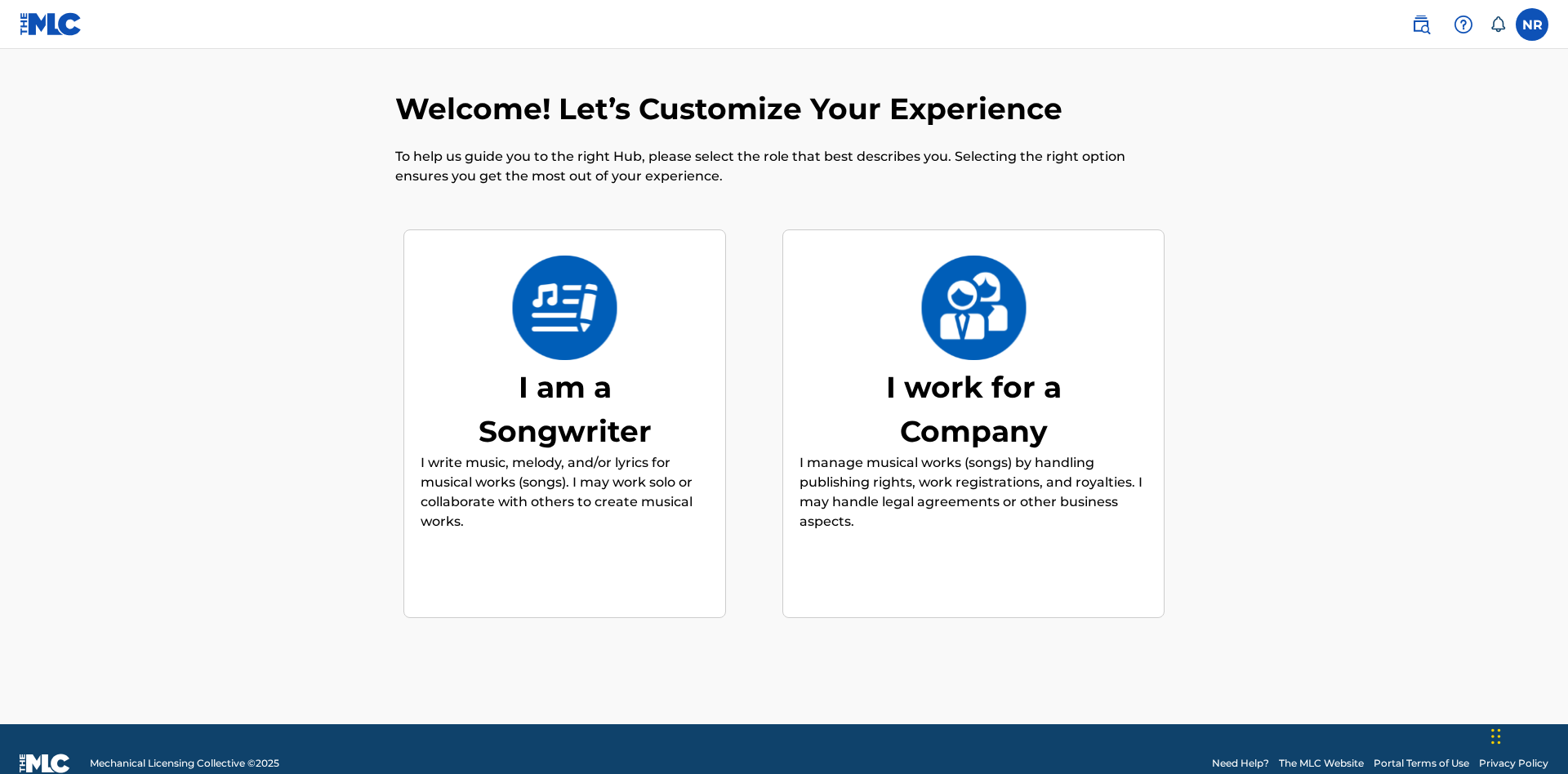
click at [564, 379] on div "I am a Songwriter" at bounding box center [565, 408] width 245 height 89
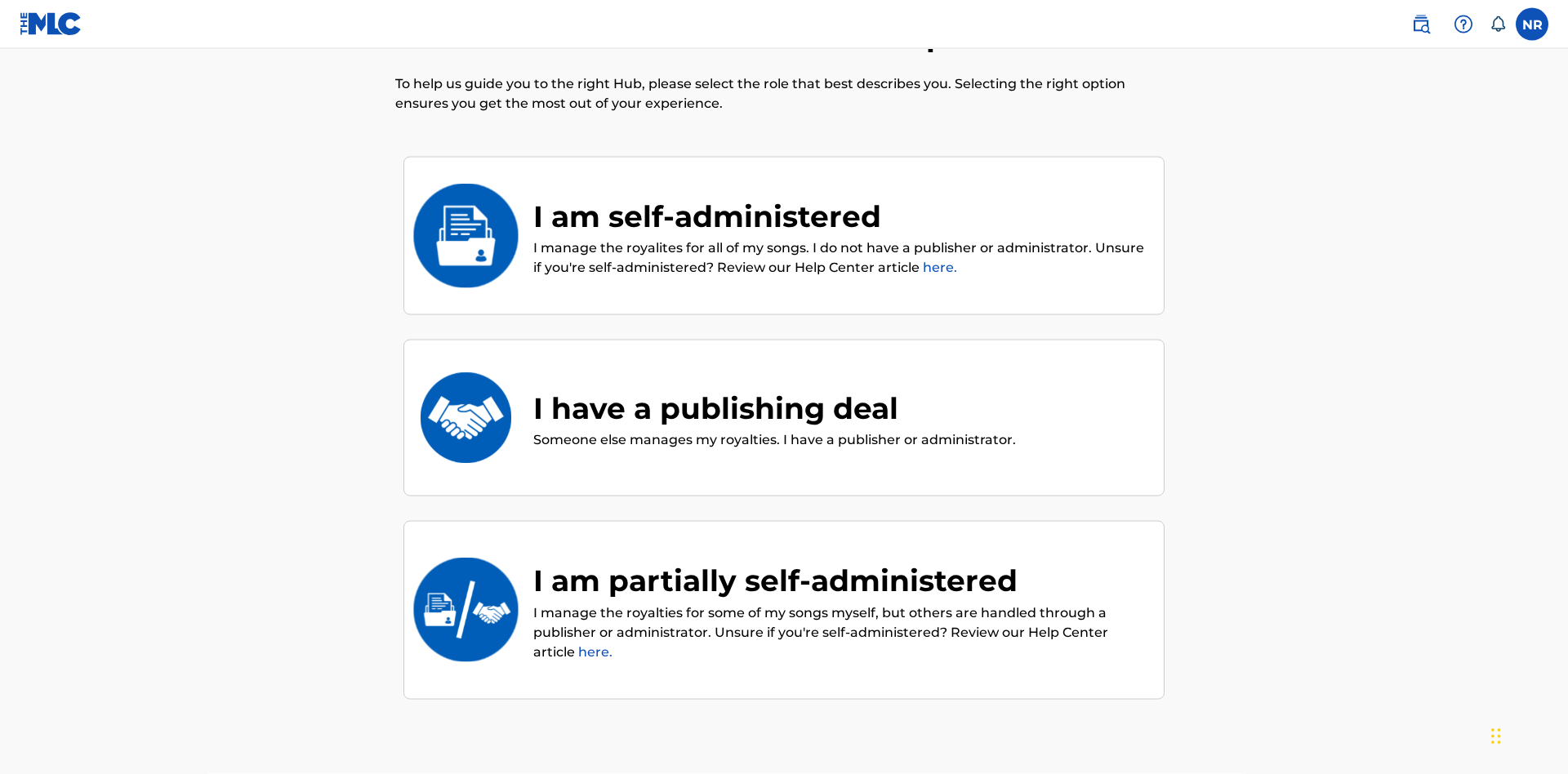
scroll to position [73, 0]
